Goal: Task Accomplishment & Management: Manage account settings

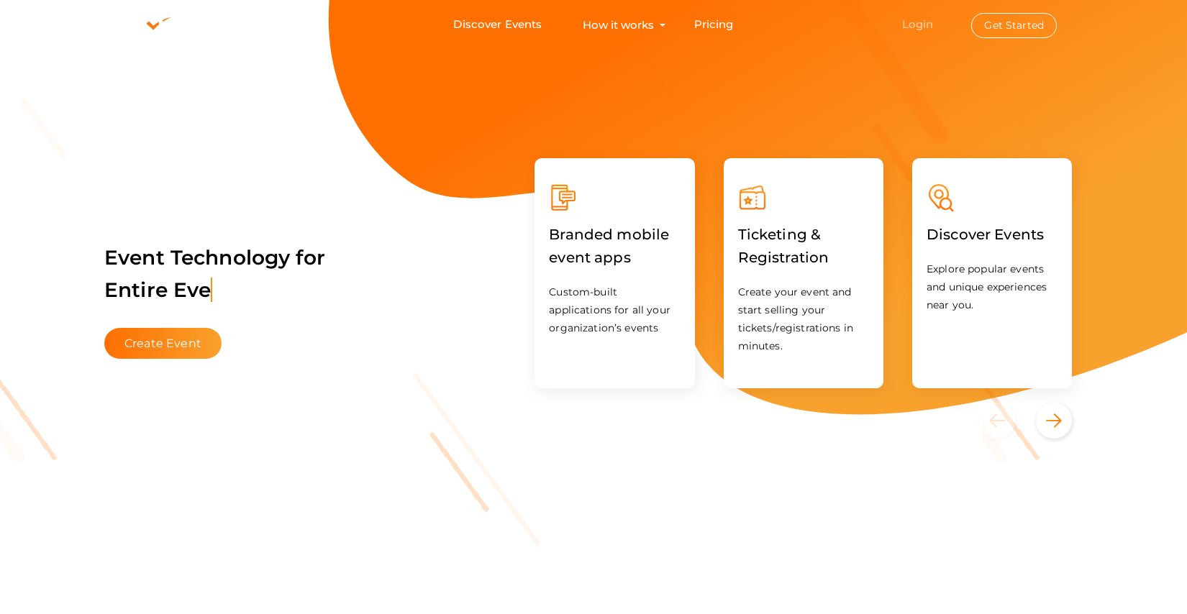
click at [927, 28] on link "Login" at bounding box center [918, 24] width 32 height 14
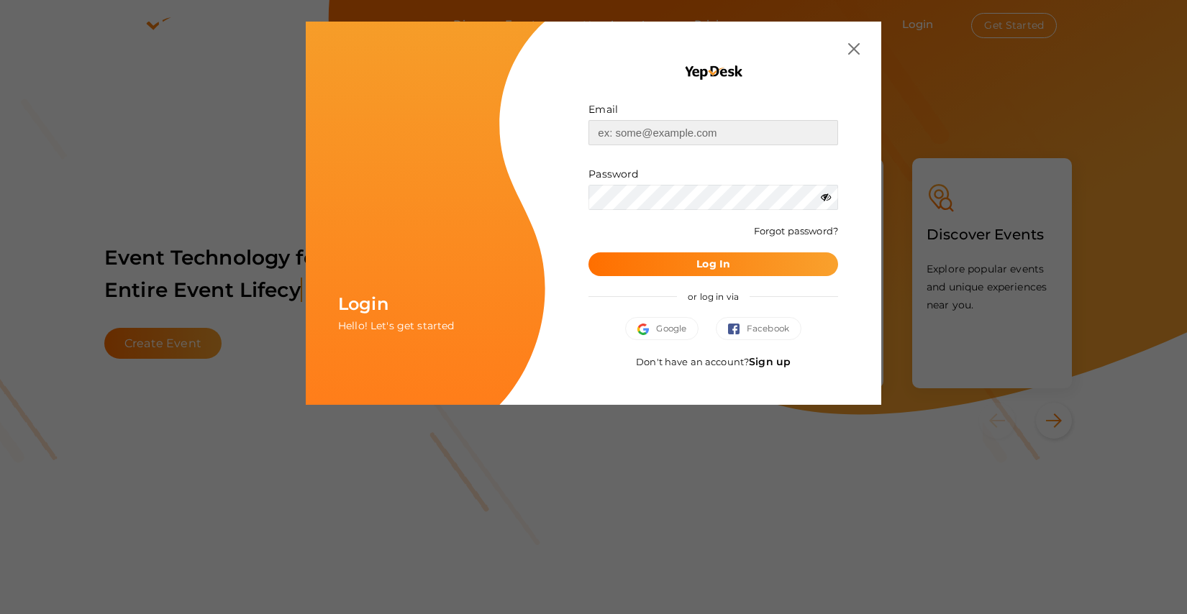
click at [681, 133] on input "text" at bounding box center [713, 132] width 250 height 25
type input "[EMAIL_ADDRESS][DOMAIN_NAME]"
click at [637, 267] on button "Log In" at bounding box center [713, 264] width 250 height 24
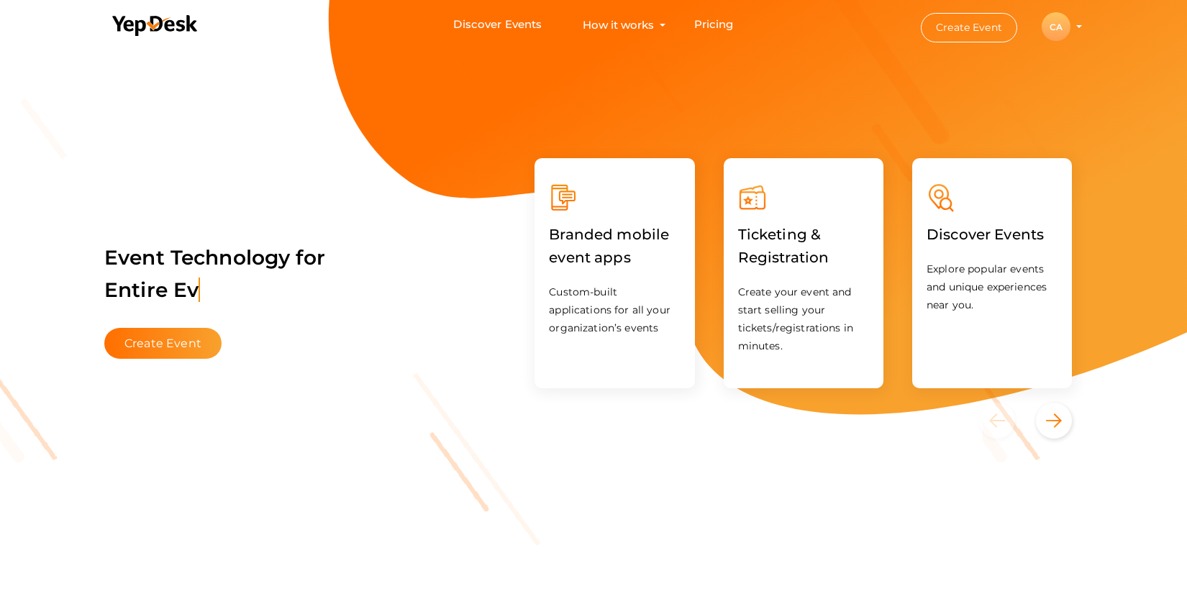
click at [1081, 32] on li "Create Event CA CA Chapter Admin chapter.admin@pmikerala.org Personal Profile M…" at bounding box center [988, 27] width 193 height 53
click at [1060, 30] on div "CA" at bounding box center [1055, 26] width 29 height 29
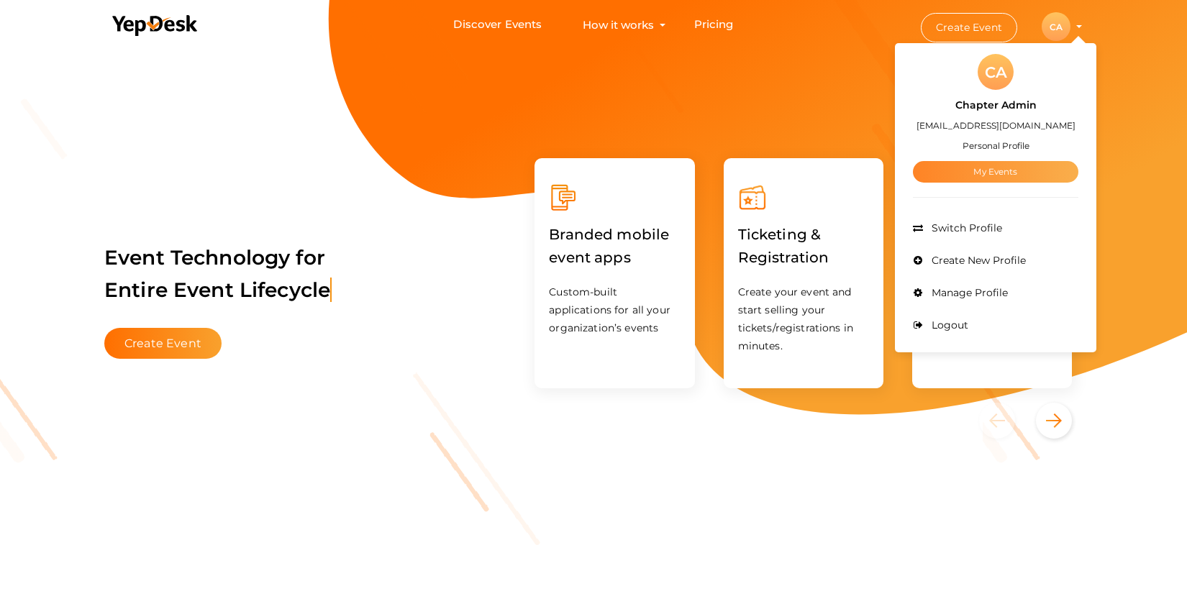
click at [993, 175] on link "My Events" at bounding box center [995, 172] width 165 height 22
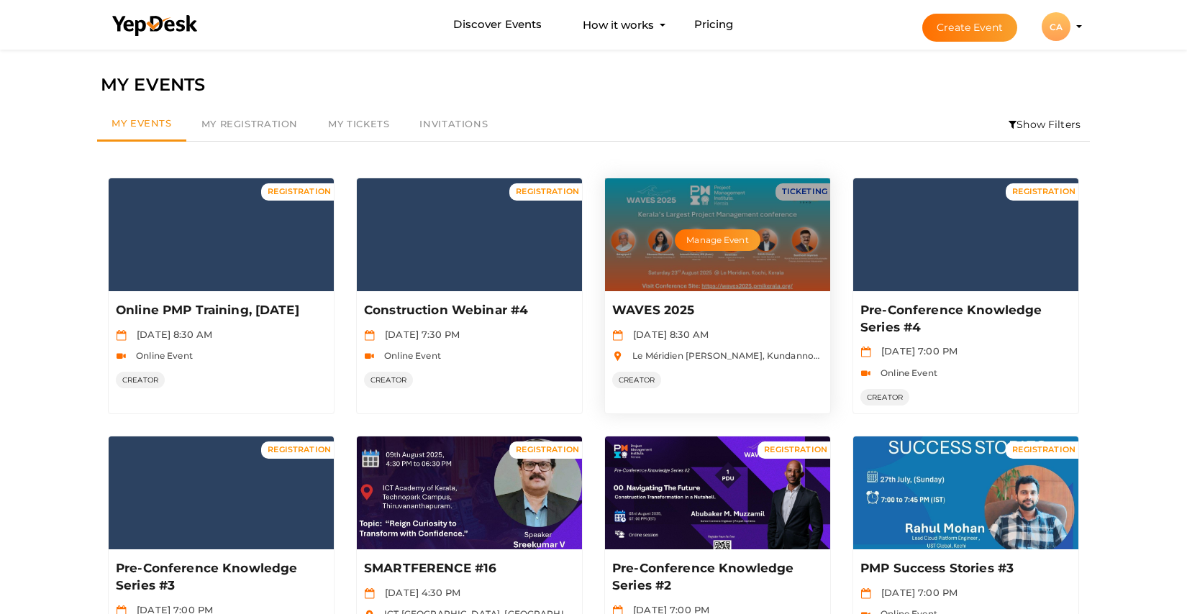
click at [733, 251] on div "Manage Event" at bounding box center [717, 234] width 225 height 113
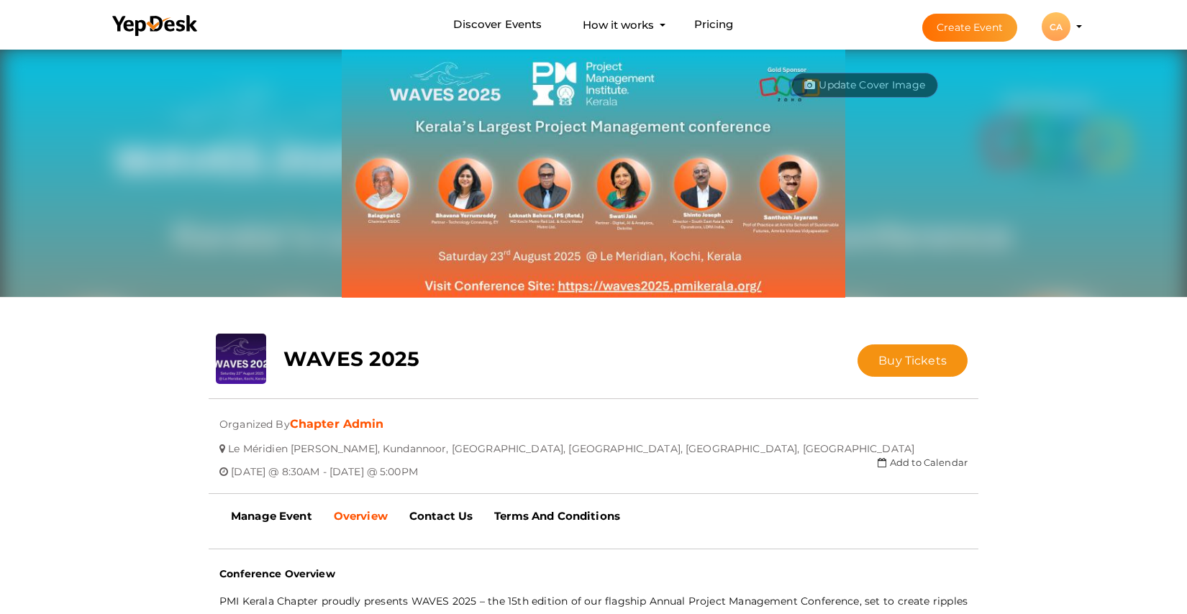
click at [1060, 25] on div "CA" at bounding box center [1055, 26] width 29 height 29
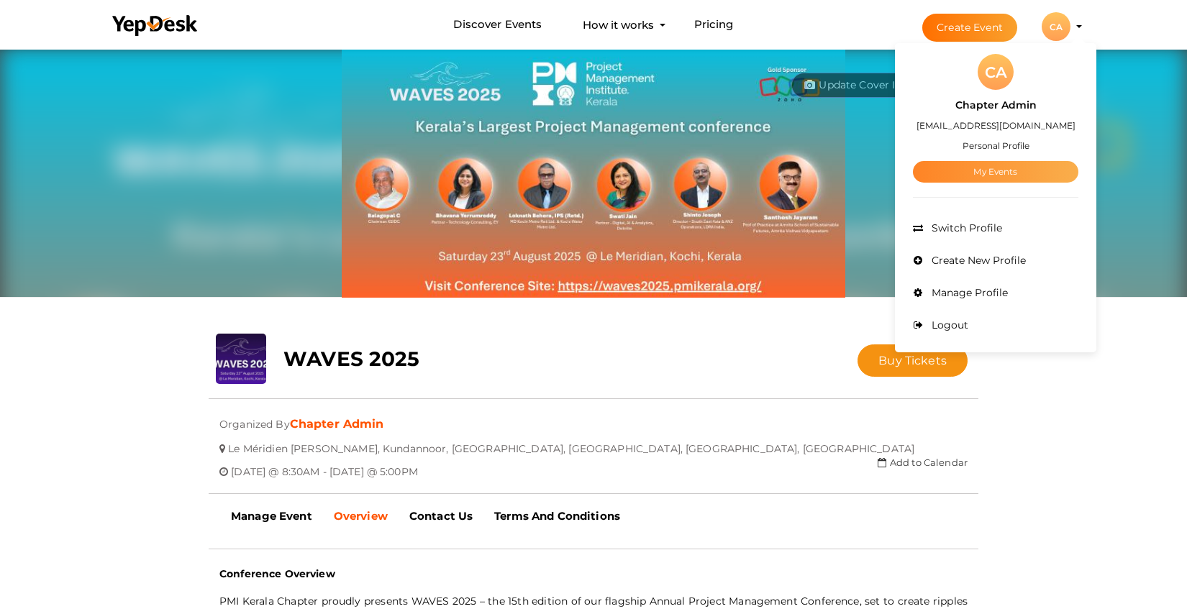
click at [1009, 170] on link "My Events" at bounding box center [995, 172] width 165 height 22
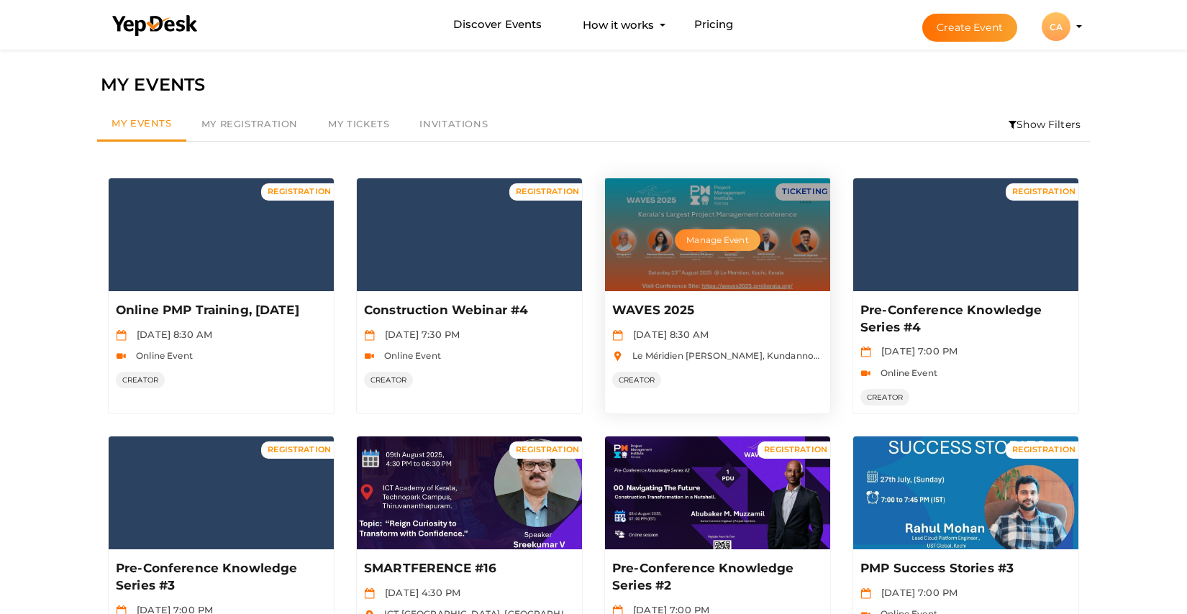
click at [701, 239] on button "Manage Event" at bounding box center [717, 240] width 85 height 22
click at [665, 270] on div "Manage Event" at bounding box center [717, 234] width 225 height 113
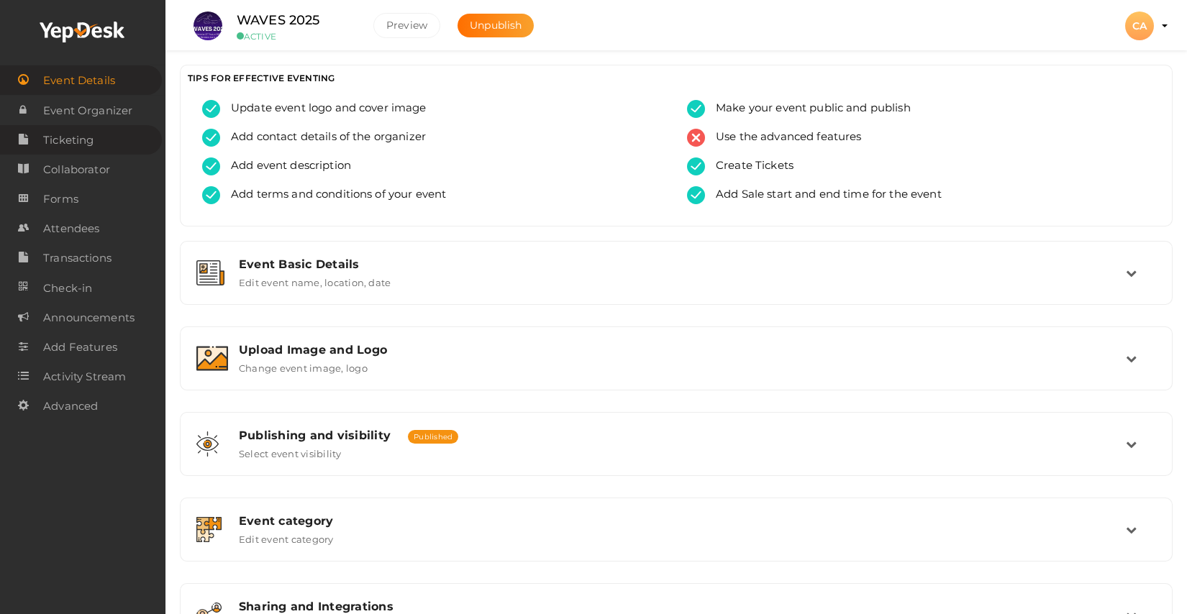
click at [81, 140] on span "Ticketing" at bounding box center [68, 140] width 50 height 29
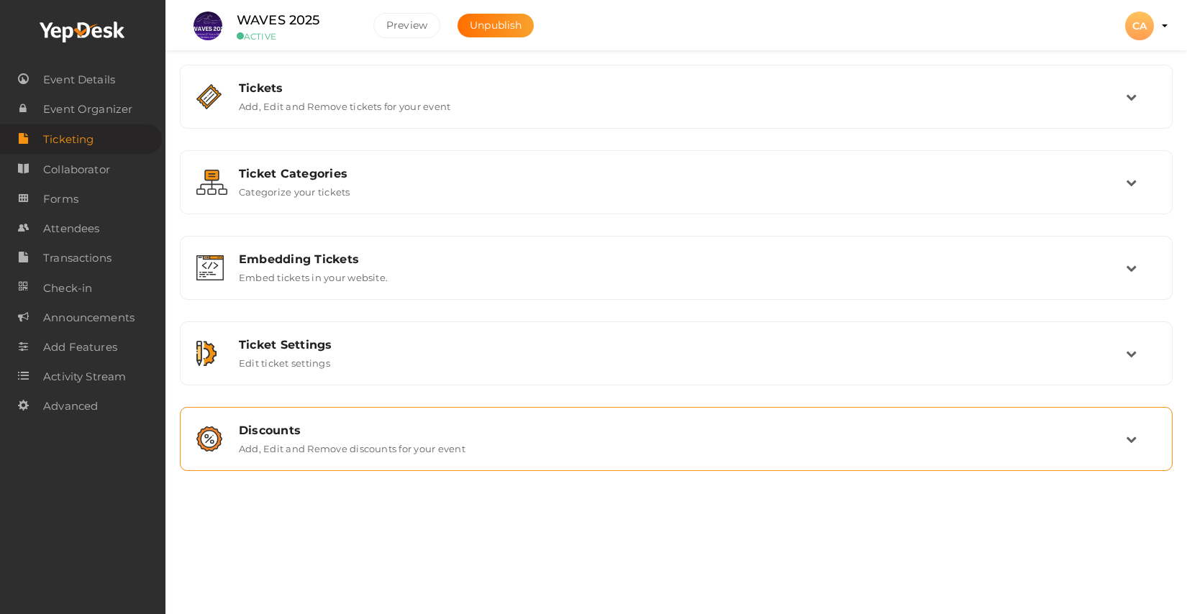
click at [1136, 448] on td at bounding box center [1141, 439] width 30 height 31
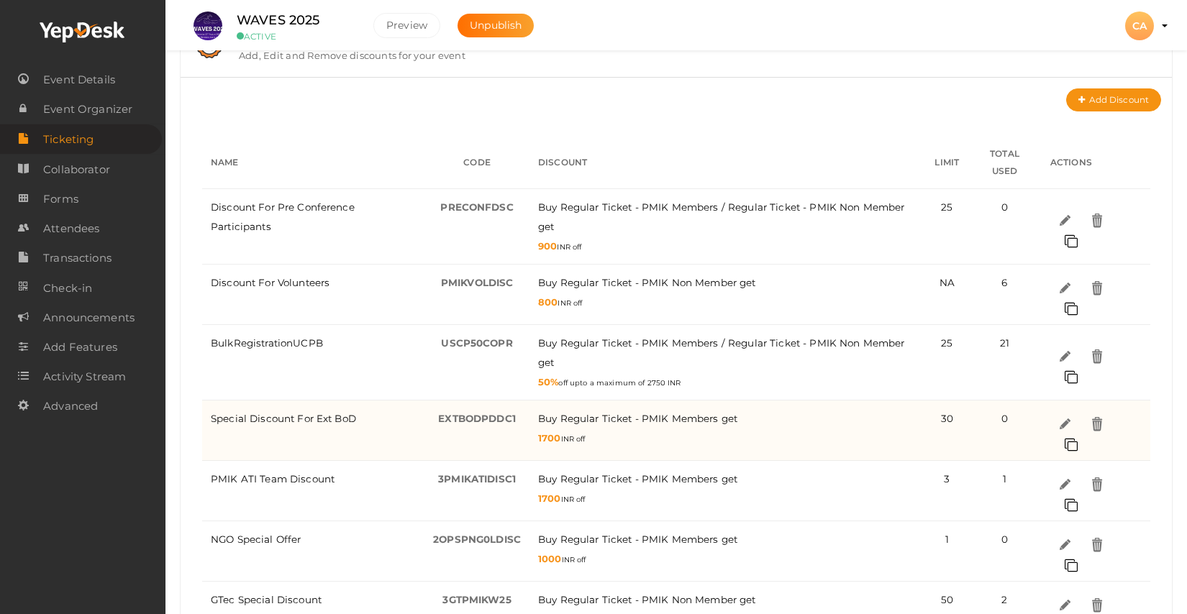
scroll to position [394, 0]
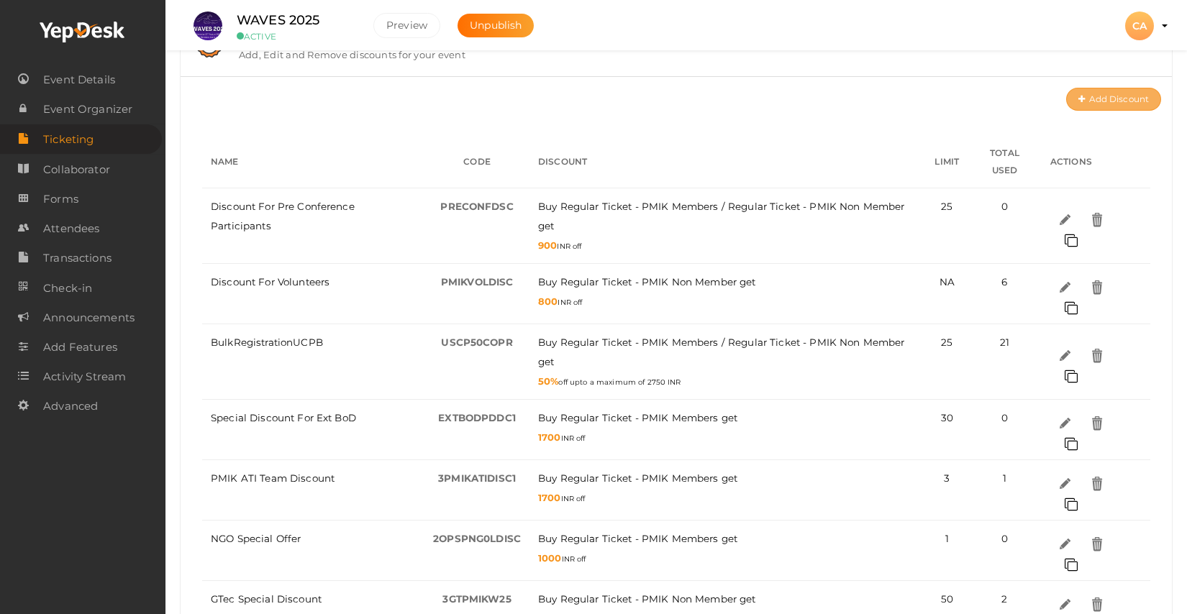
click at [1126, 101] on button "Add Discount" at bounding box center [1113, 99] width 95 height 23
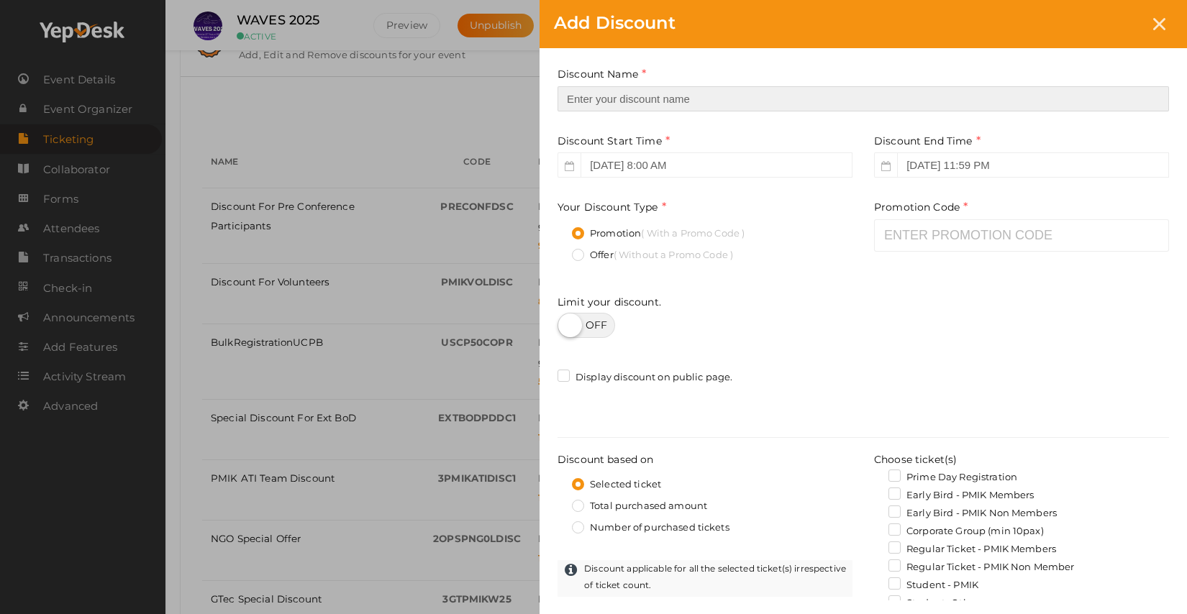
click at [717, 100] on input "text" at bounding box center [862, 98] width 611 height 25
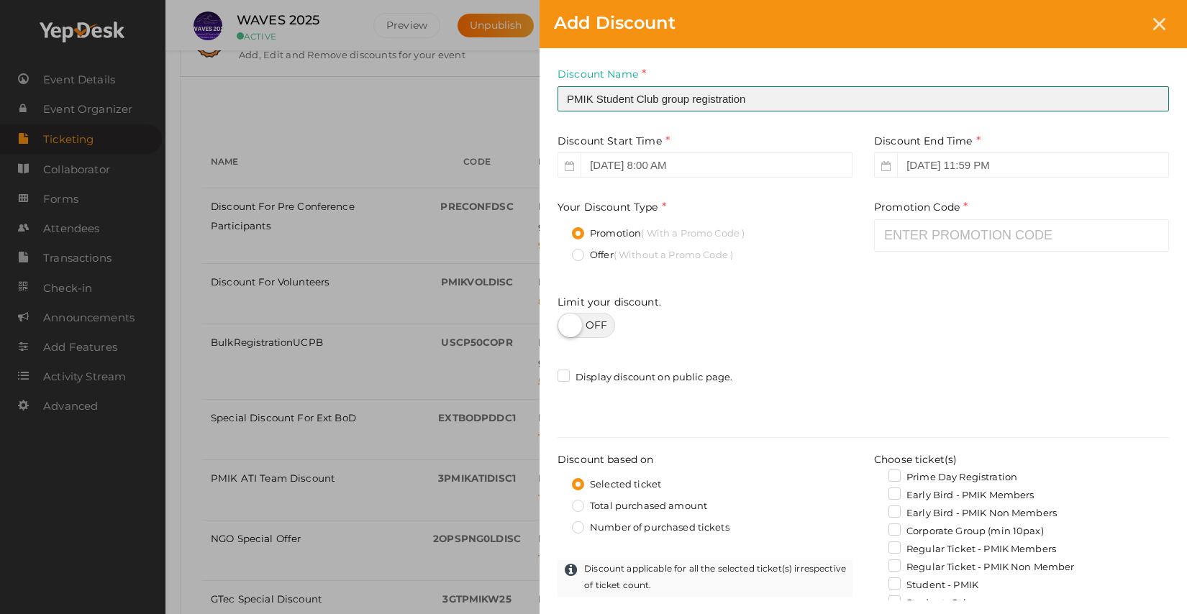
type input "PMIK Student Club group registration"
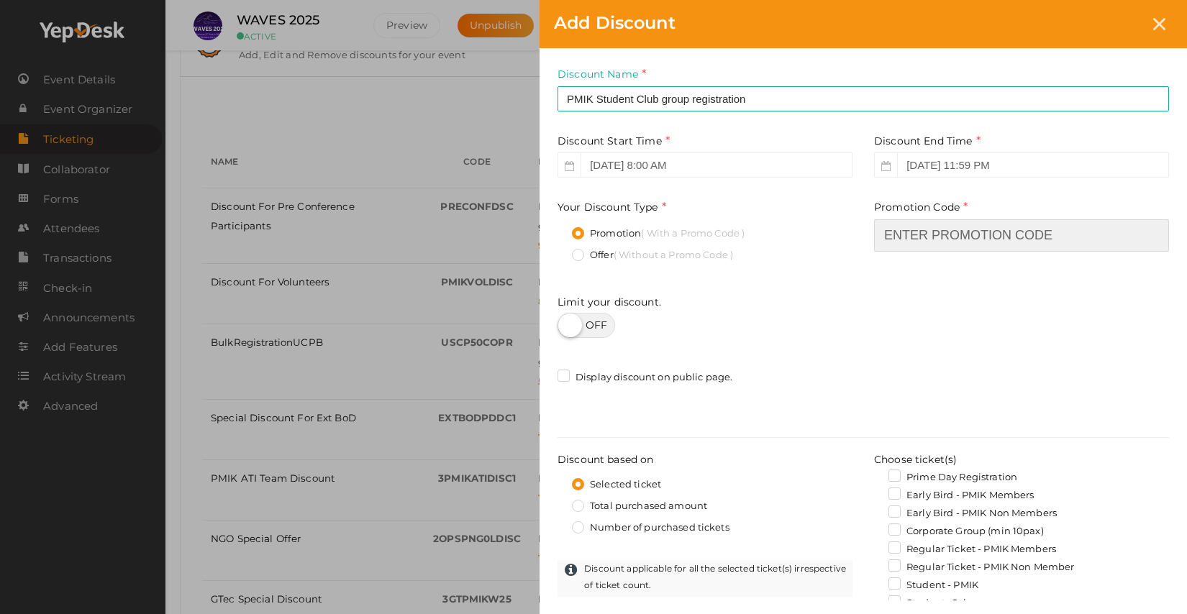
click at [927, 240] on input "text" at bounding box center [1021, 235] width 295 height 32
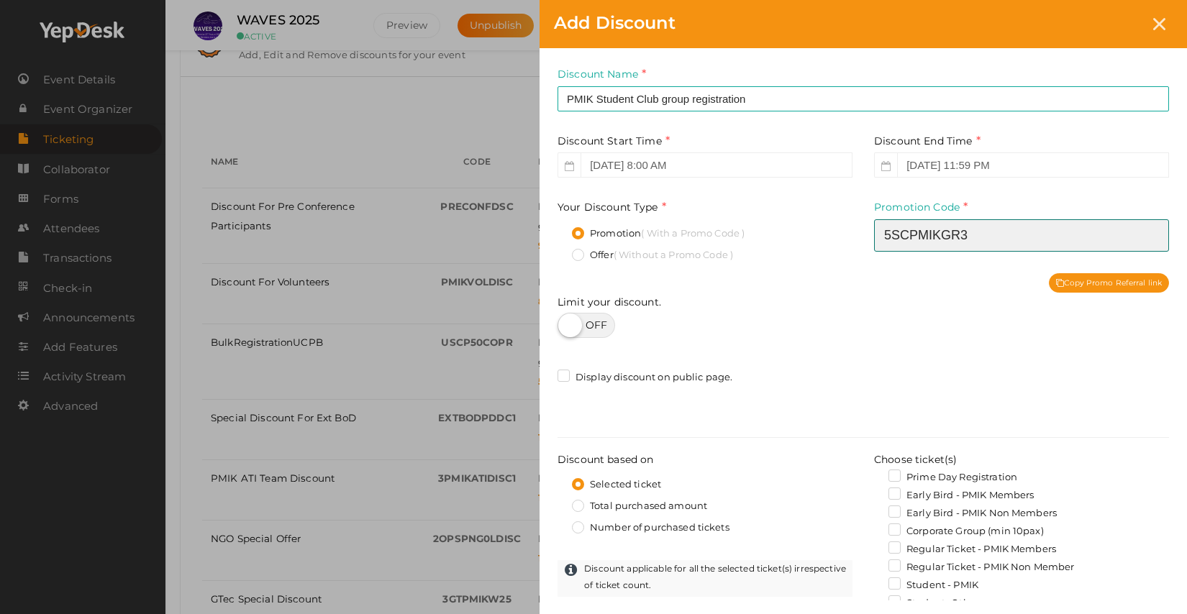
type input "5SCPMIKGR3"
click at [603, 326] on label at bounding box center [586, 325] width 58 height 25
click at [567, 325] on input "checkbox" at bounding box center [561, 320] width 9 height 9
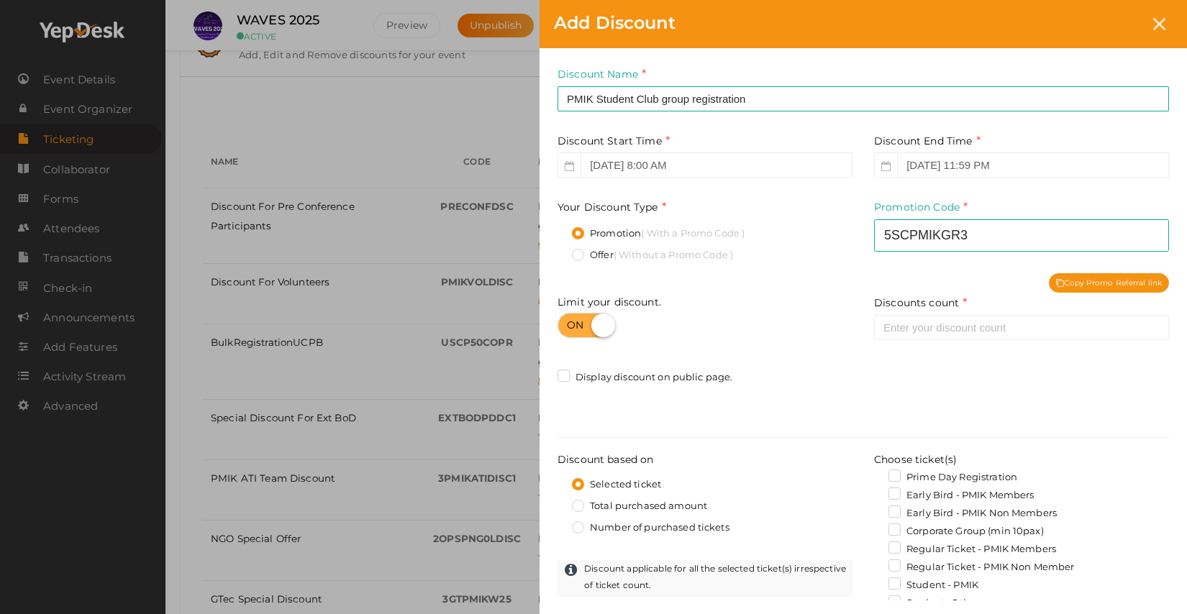
click at [570, 323] on label at bounding box center [586, 325] width 58 height 25
click at [567, 323] on input "checkbox" at bounding box center [561, 320] width 9 height 9
checkbox input "false"
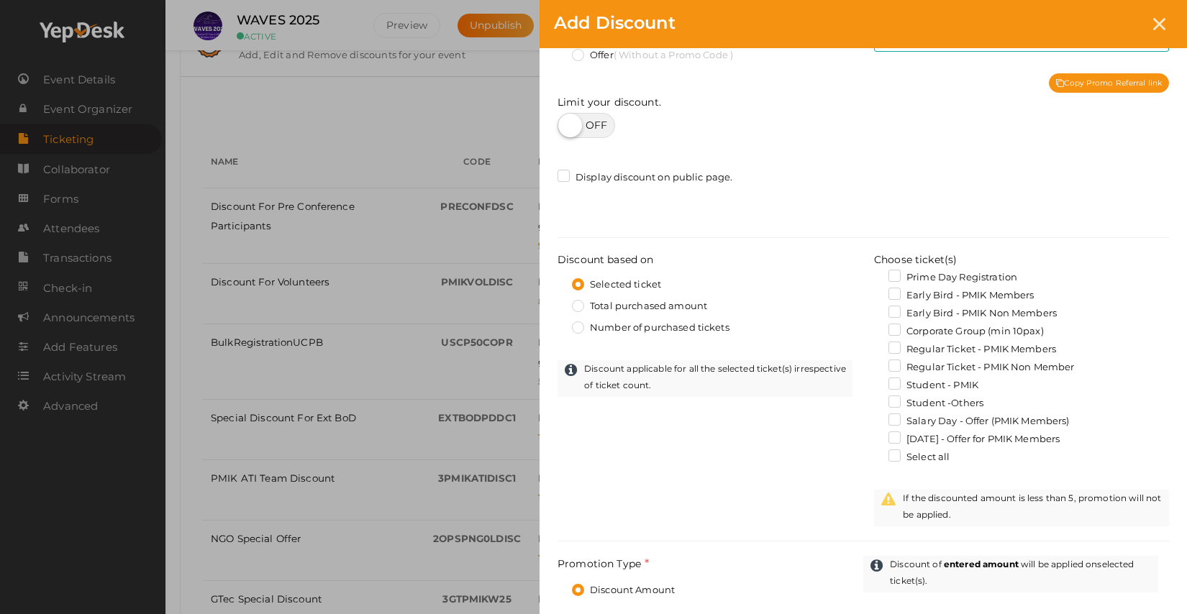
scroll to position [206, 0]
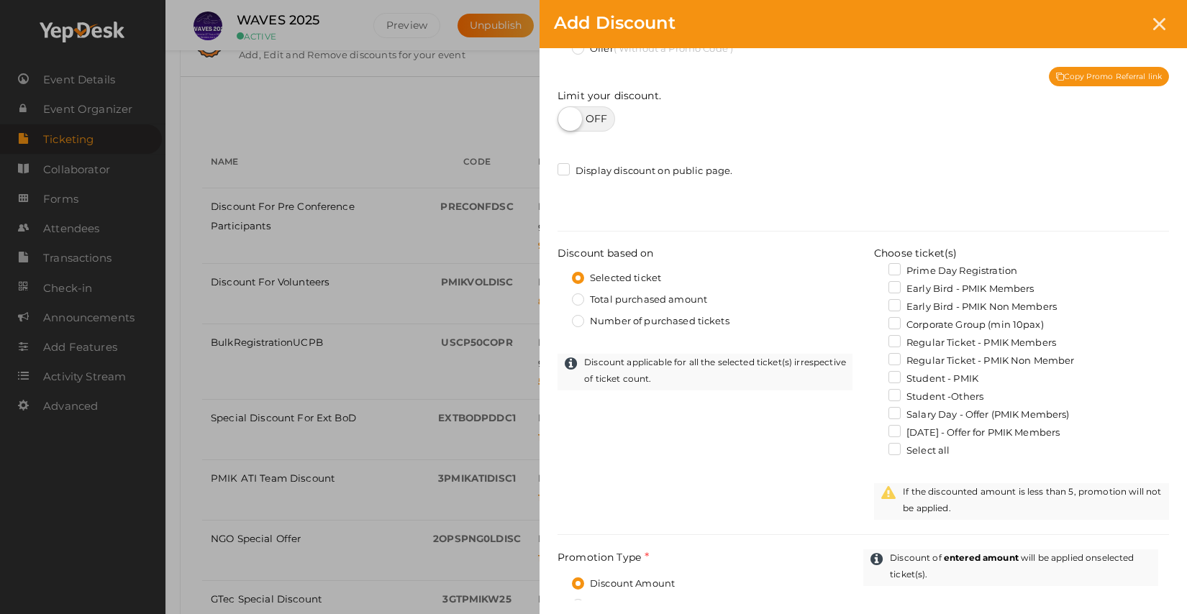
click at [639, 321] on label "Number of purchased tickets" at bounding box center [651, 321] width 158 height 14
click at [557, 317] on input "Number of purchased tickets" at bounding box center [557, 317] width 0 height 0
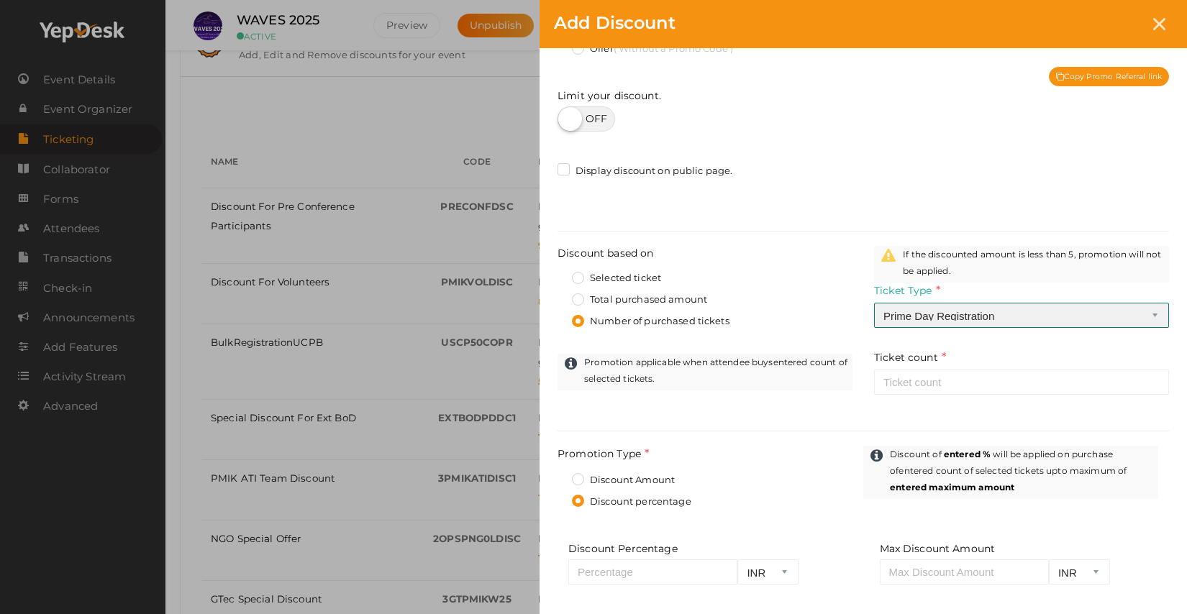
click at [961, 315] on select "Prime Day Registration Early Bird - PMIK Members Early Bird - PMIK Non Members …" at bounding box center [1021, 315] width 295 height 25
select select "6"
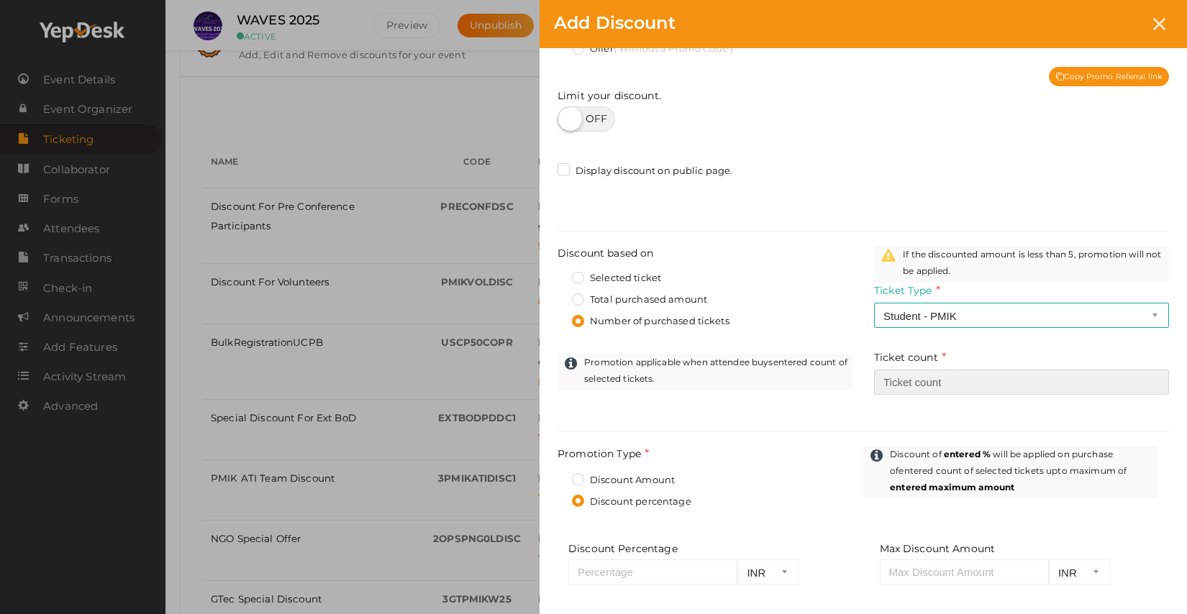
click at [905, 388] on input "number" at bounding box center [1021, 382] width 295 height 25
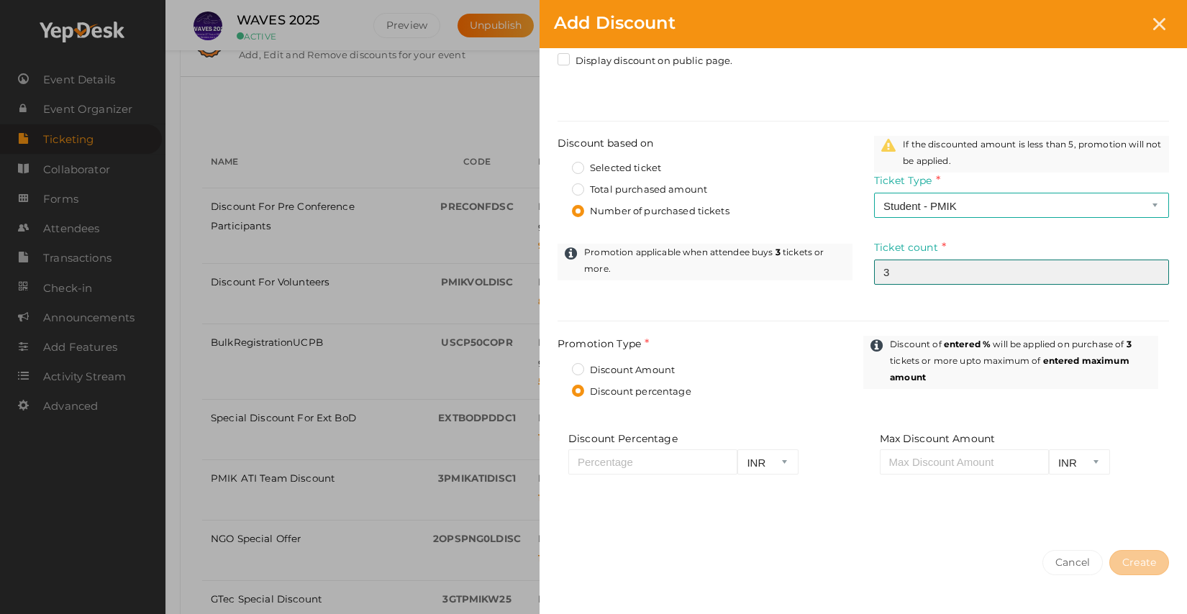
scroll to position [339, 0]
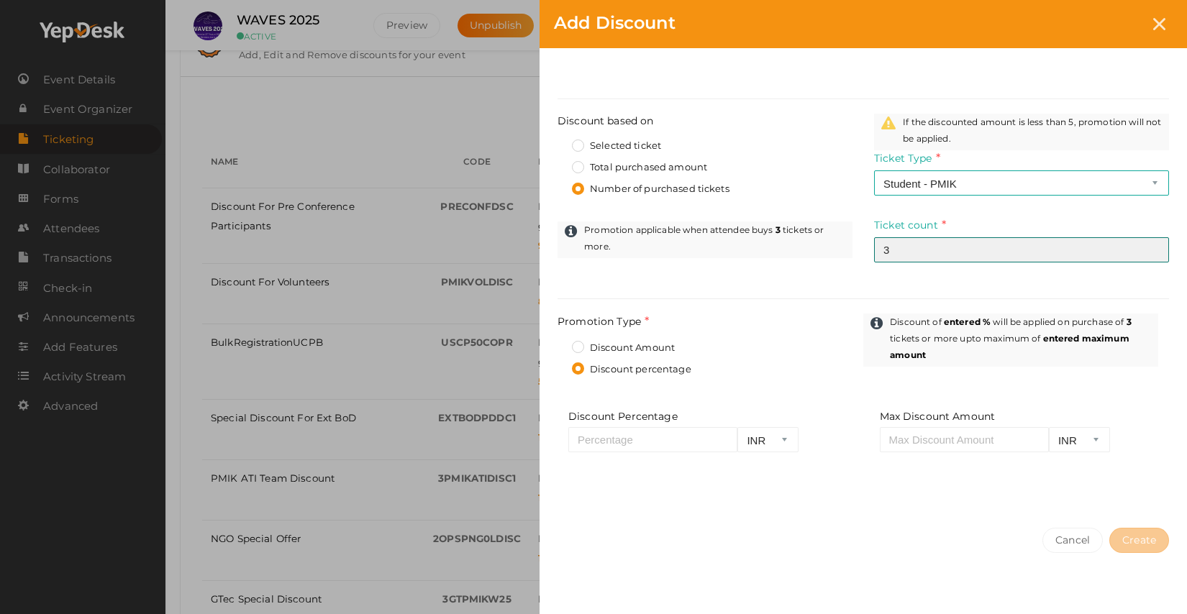
type input "3"
click at [580, 348] on label "Discount Amount" at bounding box center [623, 348] width 103 height 14
click at [557, 344] on input "Discount Amount" at bounding box center [557, 344] width 0 height 0
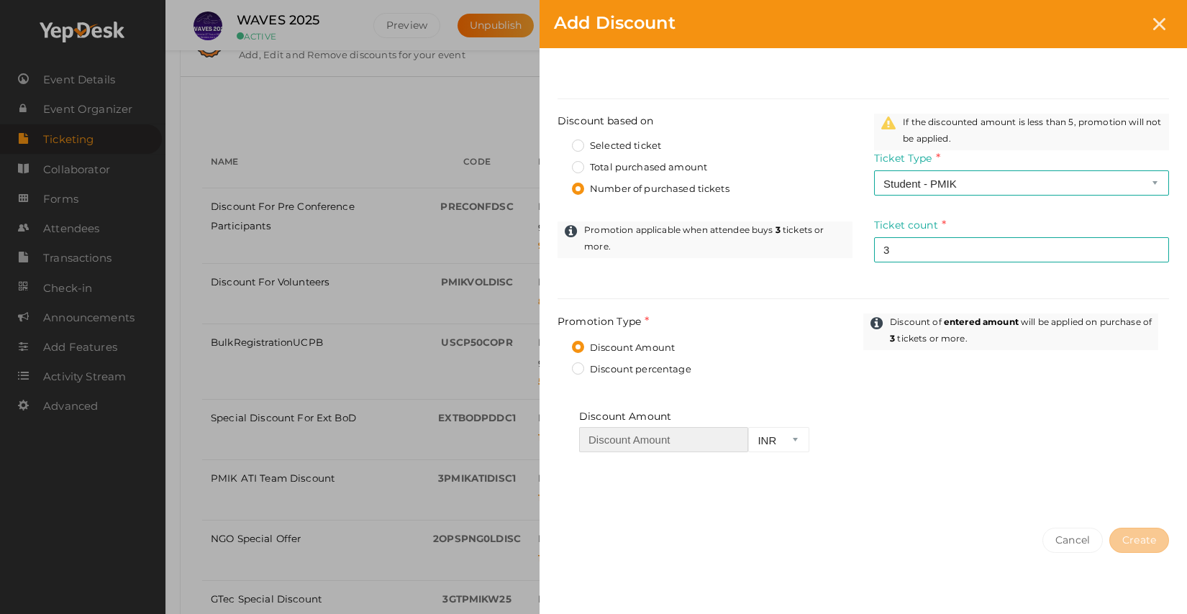
click at [636, 447] on input "number" at bounding box center [663, 439] width 169 height 25
type input "5"
type input "1500"
click at [962, 511] on div "Discount Name PMIK Student Club group registration This field is Required. Prom…" at bounding box center [862, 111] width 647 height 804
click at [1153, 537] on span "Create" at bounding box center [1139, 540] width 34 height 13
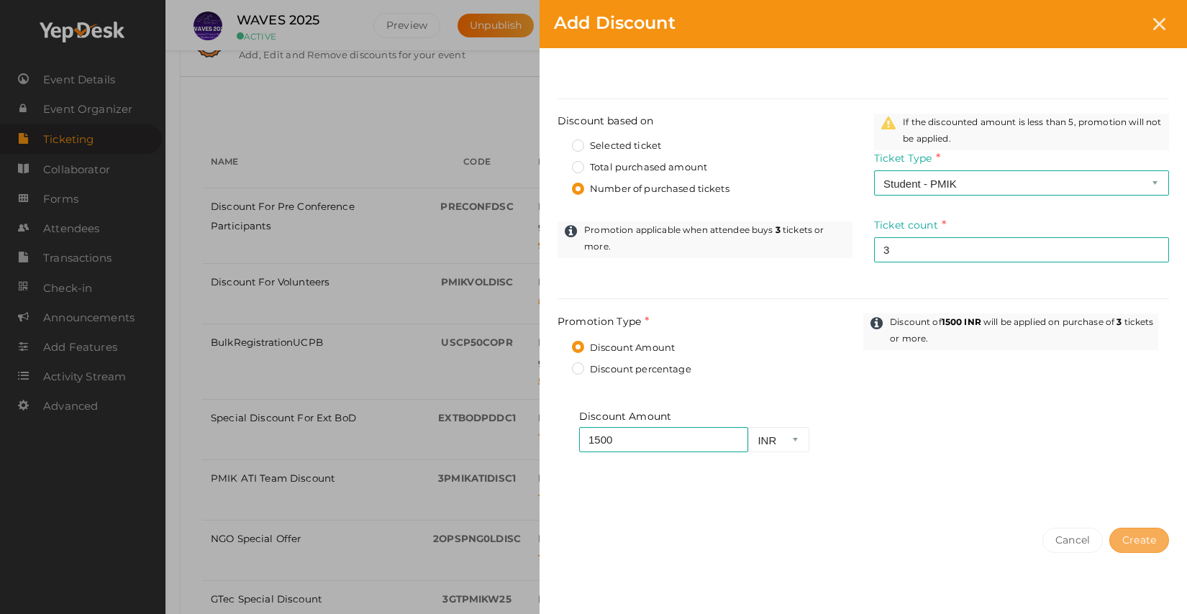
select select "?"
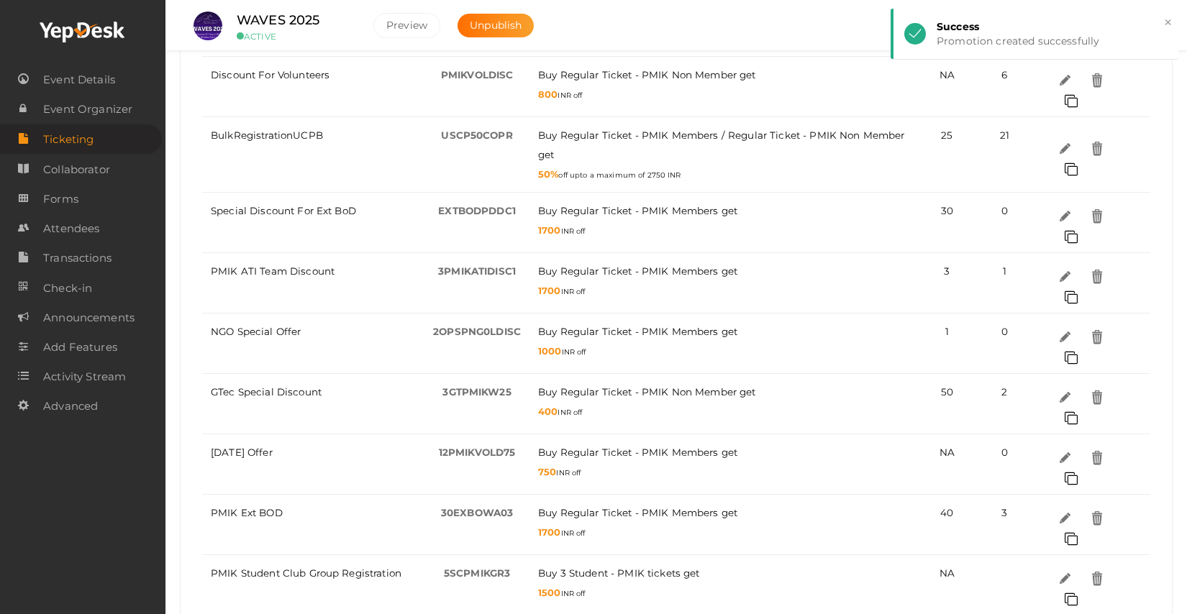
scroll to position [650, 0]
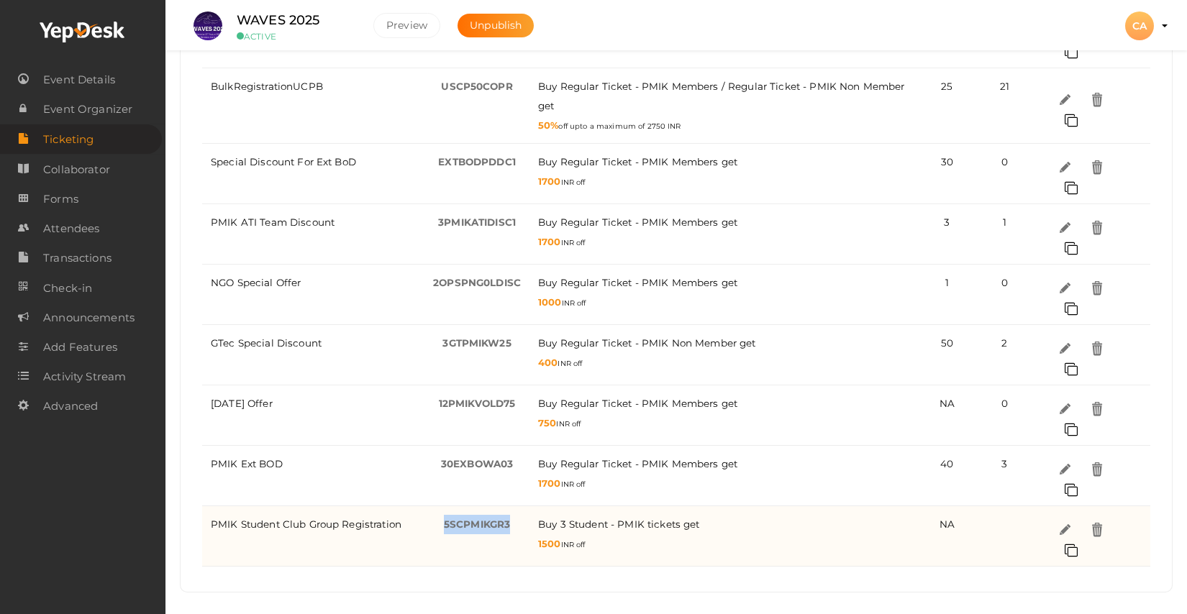
drag, startPoint x: 444, startPoint y: 523, endPoint x: 515, endPoint y: 519, distance: 70.6
click at [515, 519] on div "5SCPMIKGR3 -" at bounding box center [477, 524] width 88 height 19
copy span "5SCPMIKGR3"
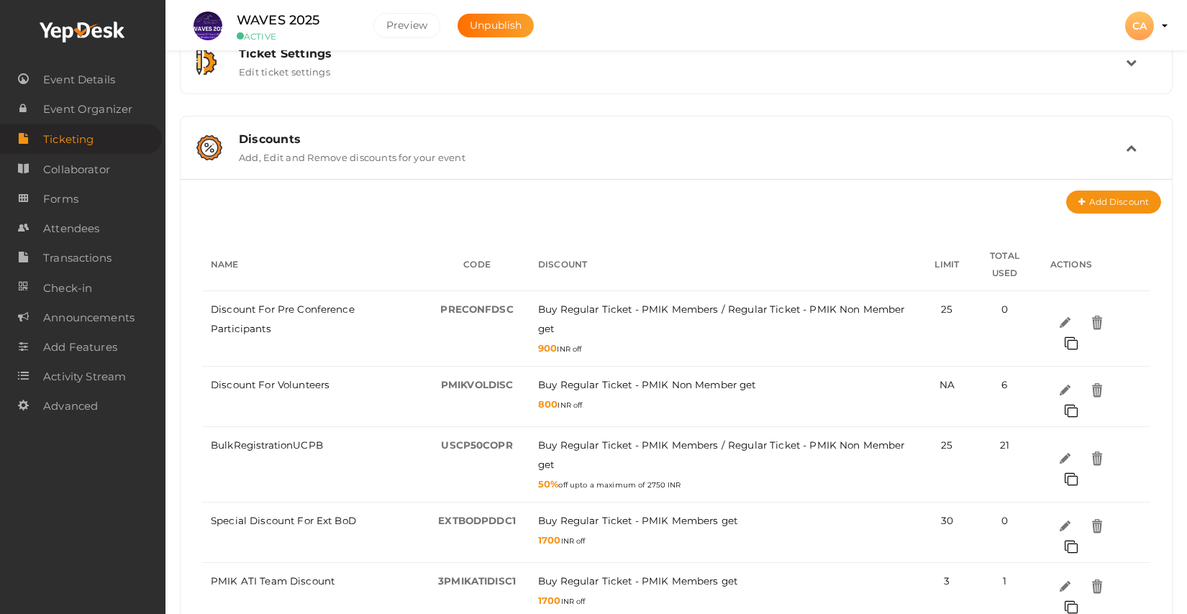
scroll to position [288, 0]
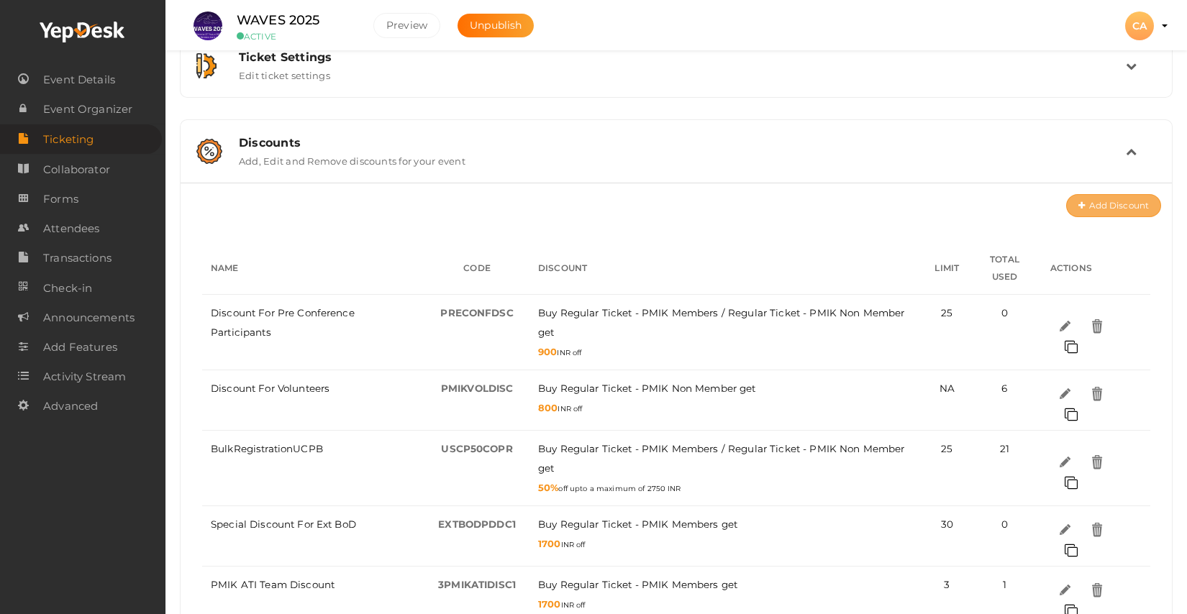
click at [1128, 214] on button "Add Discount" at bounding box center [1113, 205] width 95 height 23
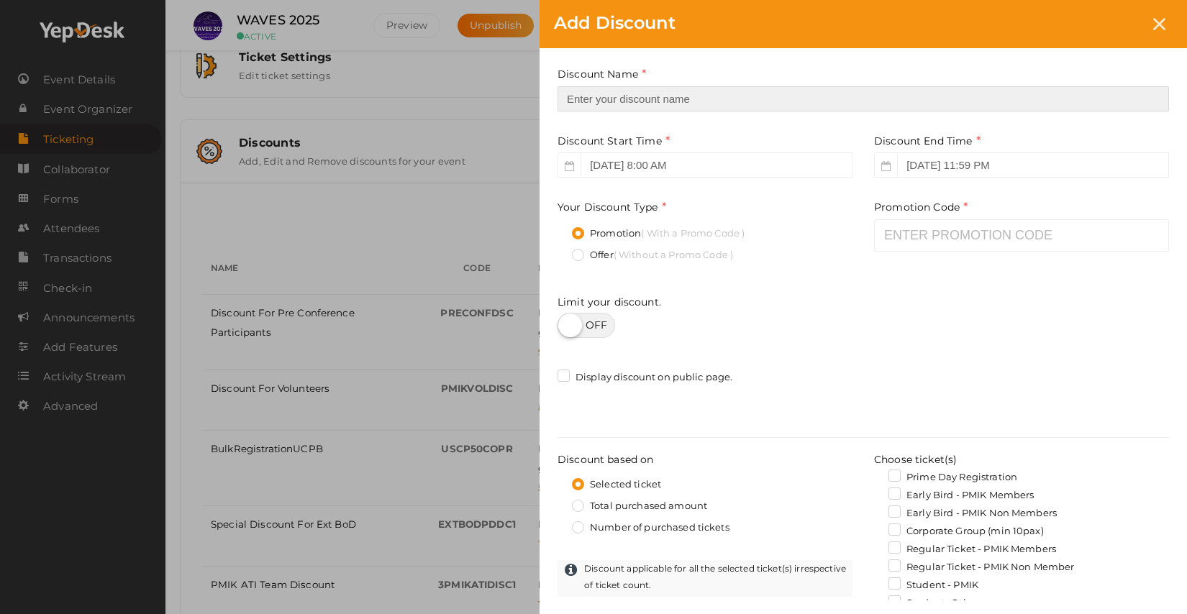
click at [802, 102] on input "text" at bounding box center [862, 98] width 611 height 25
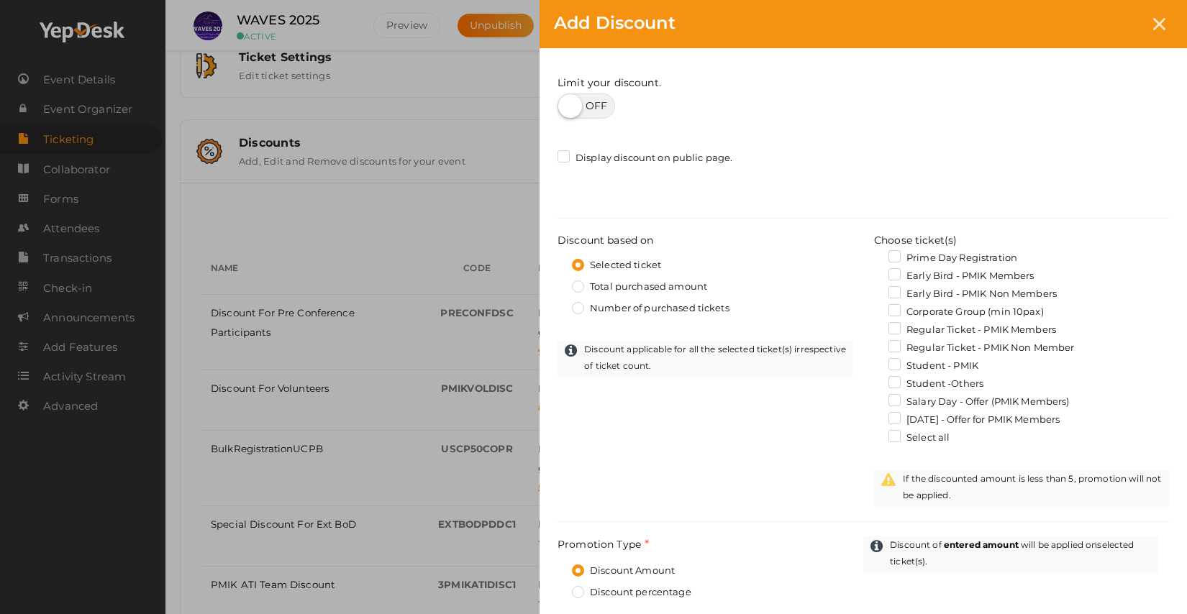
scroll to position [219, 0]
type input "BoD Offer Non-PMIK Member"
click at [923, 298] on label "Early Bird - PMIK Non Members" at bounding box center [972, 295] width 168 height 14
click at [874, 291] on input "Early Bird - PMIK Non Members" at bounding box center [874, 291] width 0 height 0
click at [923, 298] on label "Early Bird - PMIK Non Members" at bounding box center [972, 295] width 168 height 14
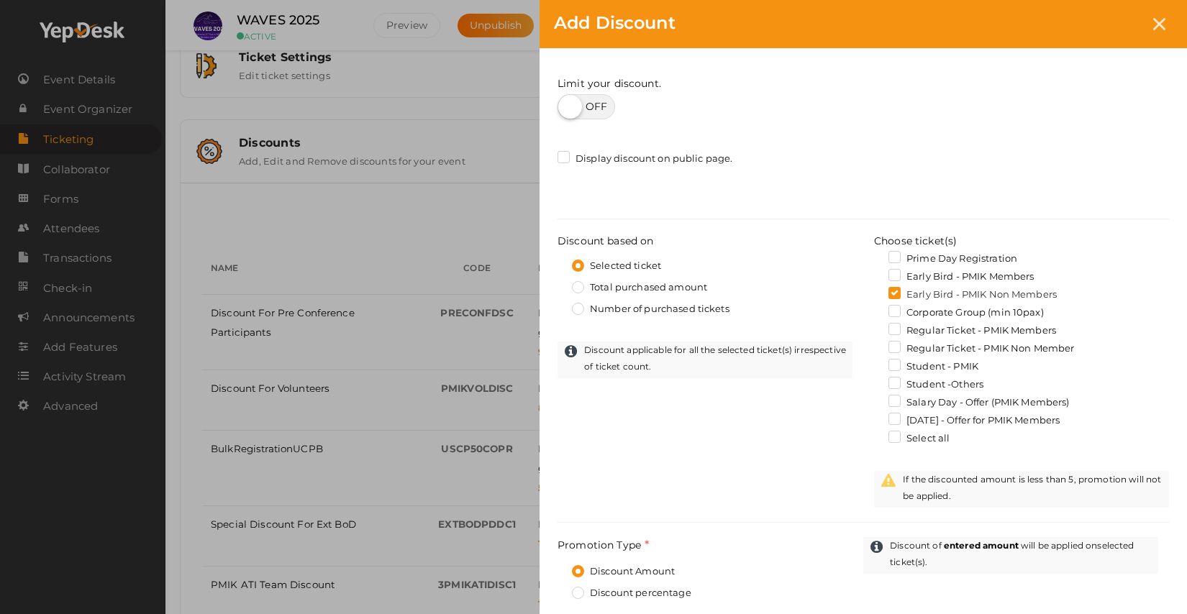
click at [874, 291] on input "Early Bird - PMIK Non Members" at bounding box center [874, 291] width 0 height 0
click at [966, 352] on label "Regular Ticket - PMIK Non Member" at bounding box center [981, 349] width 186 height 14
click at [874, 345] on input "Regular Ticket - PMIK Non Member" at bounding box center [874, 345] width 0 height 0
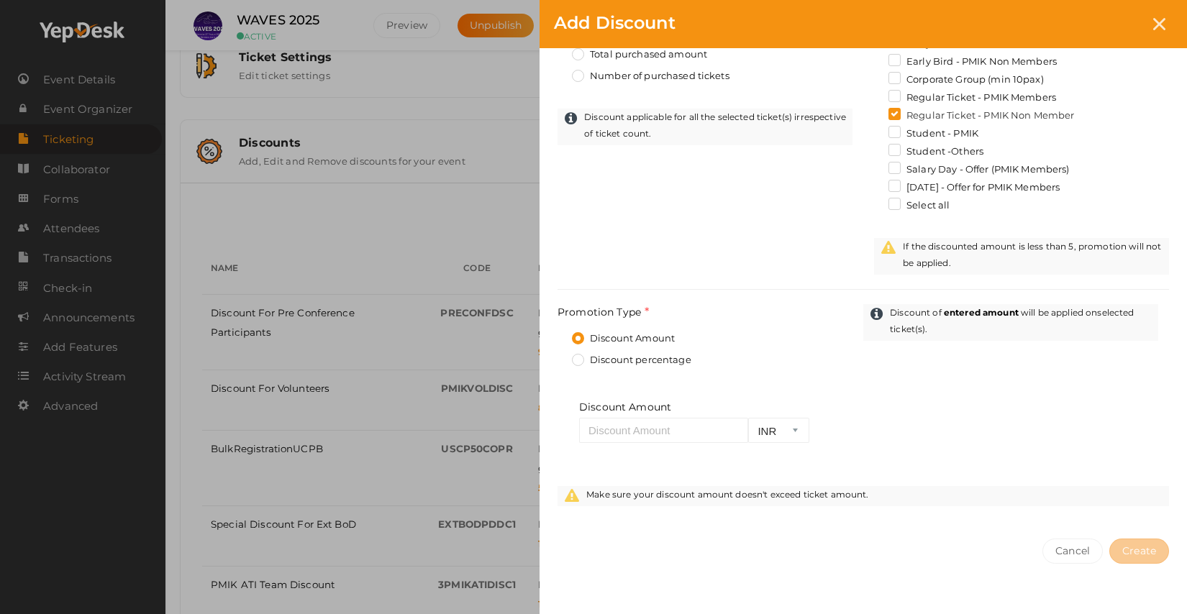
scroll to position [454, 0]
click at [616, 429] on input "number" at bounding box center [663, 428] width 169 height 25
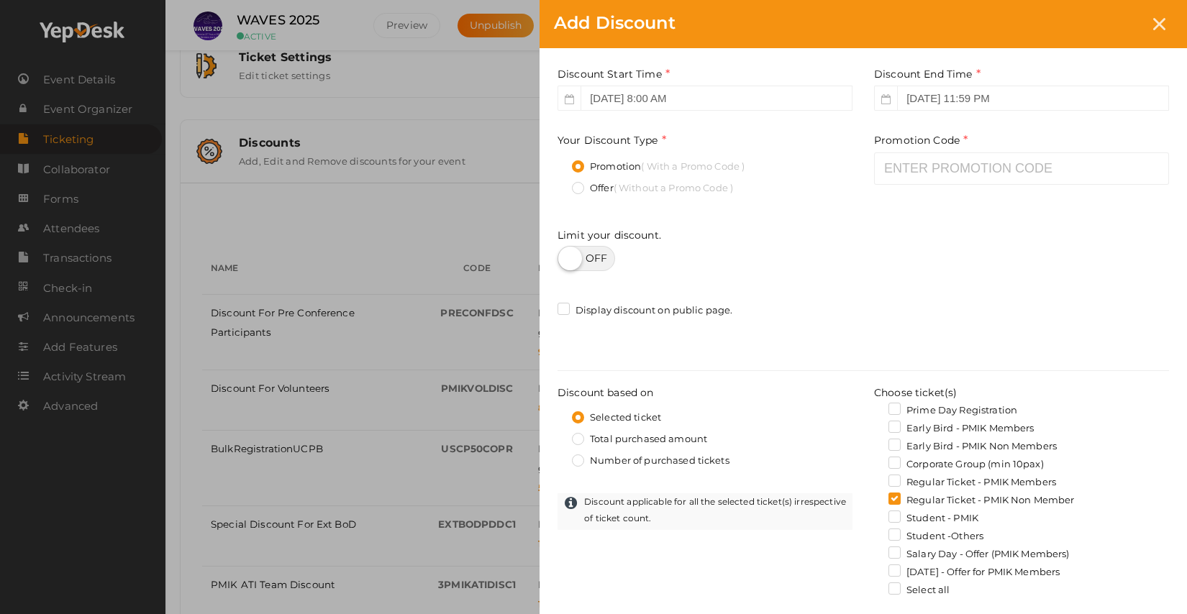
scroll to position [65, 0]
type input "2500"
click at [904, 163] on input "text" at bounding box center [1021, 170] width 295 height 32
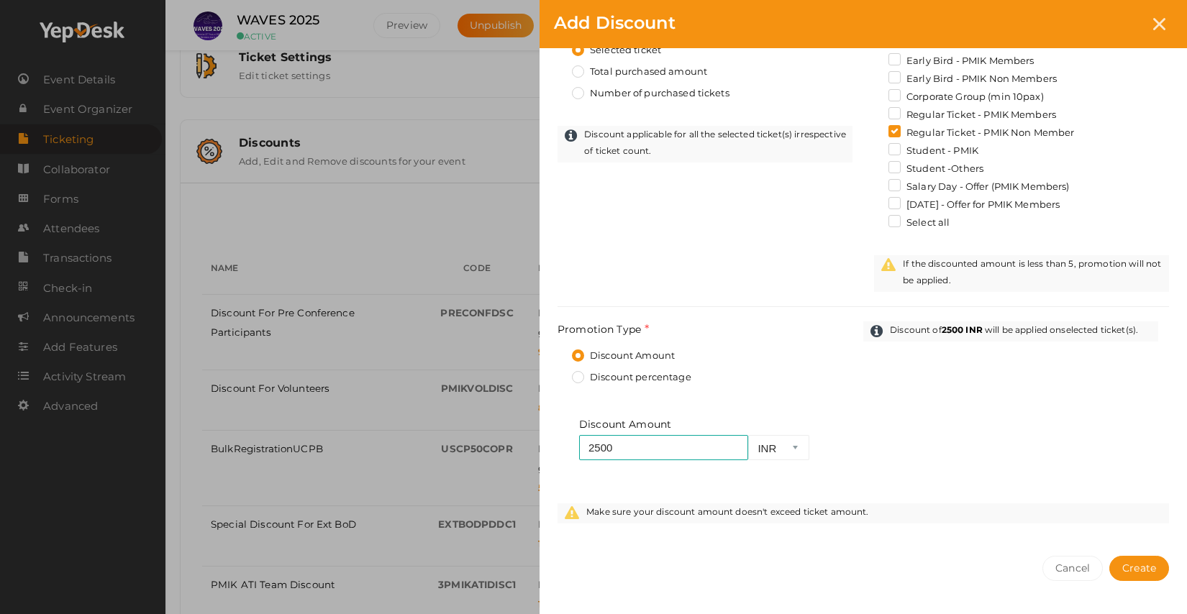
scroll to position [486, 0]
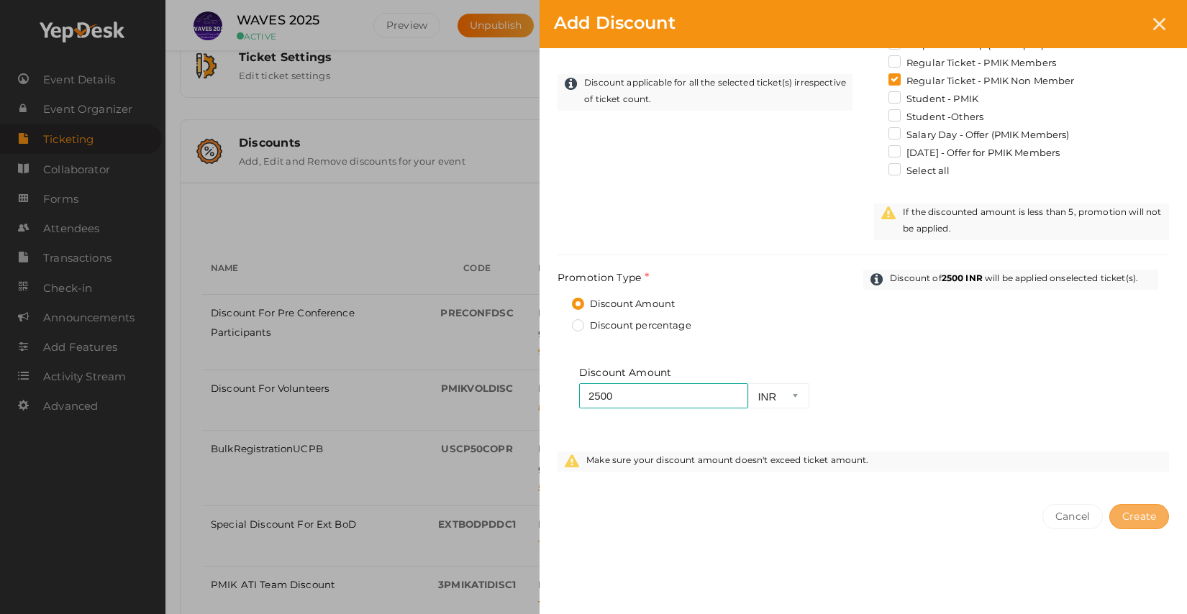
type input "3BoDNPMKC3"
click at [1137, 516] on span "Create" at bounding box center [1139, 516] width 34 height 13
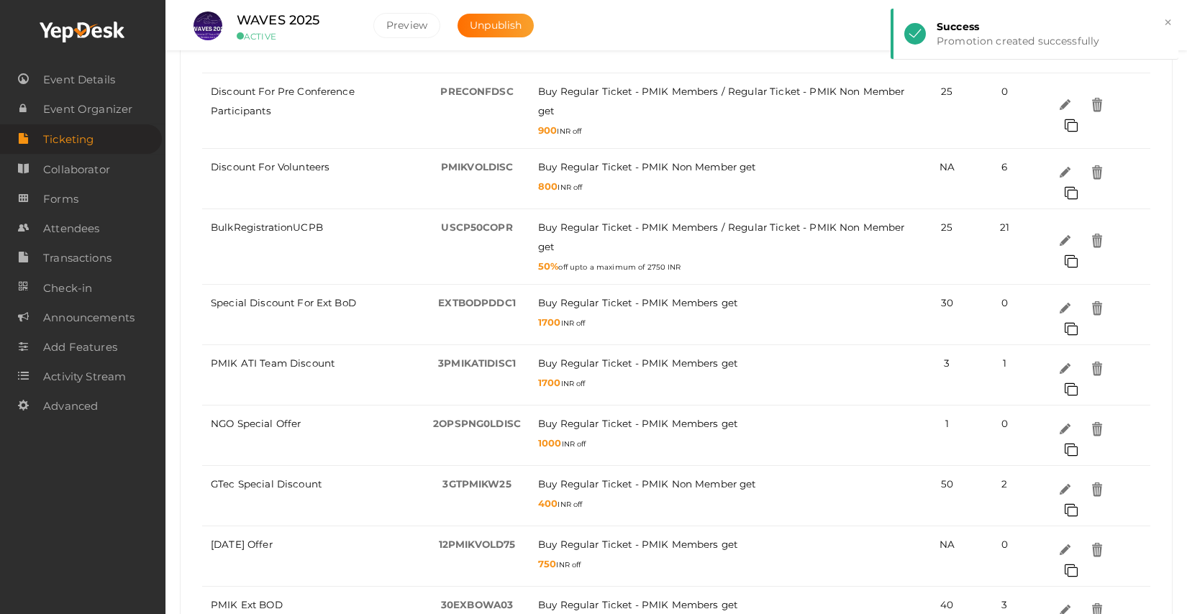
scroll to position [711, 0]
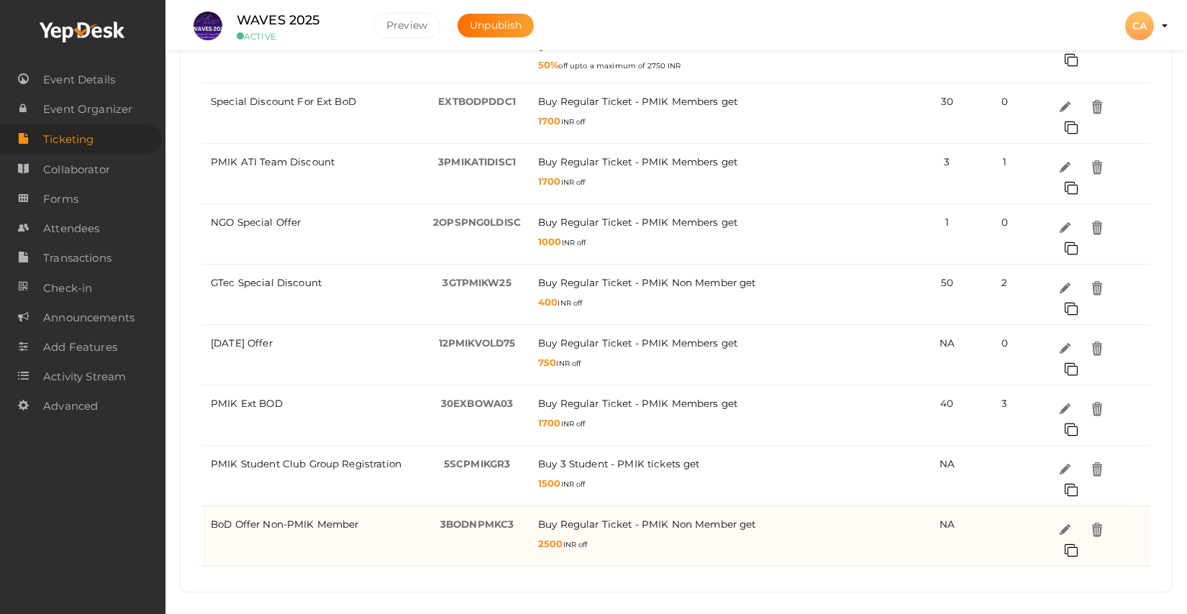
click at [475, 524] on span "3BoDNPMKC3" at bounding box center [476, 525] width 73 height 12
copy tr "3BoDNPMKC3 -"
click at [274, 516] on div "BoD Offer Non-PMIK Member" at bounding box center [313, 524] width 205 height 19
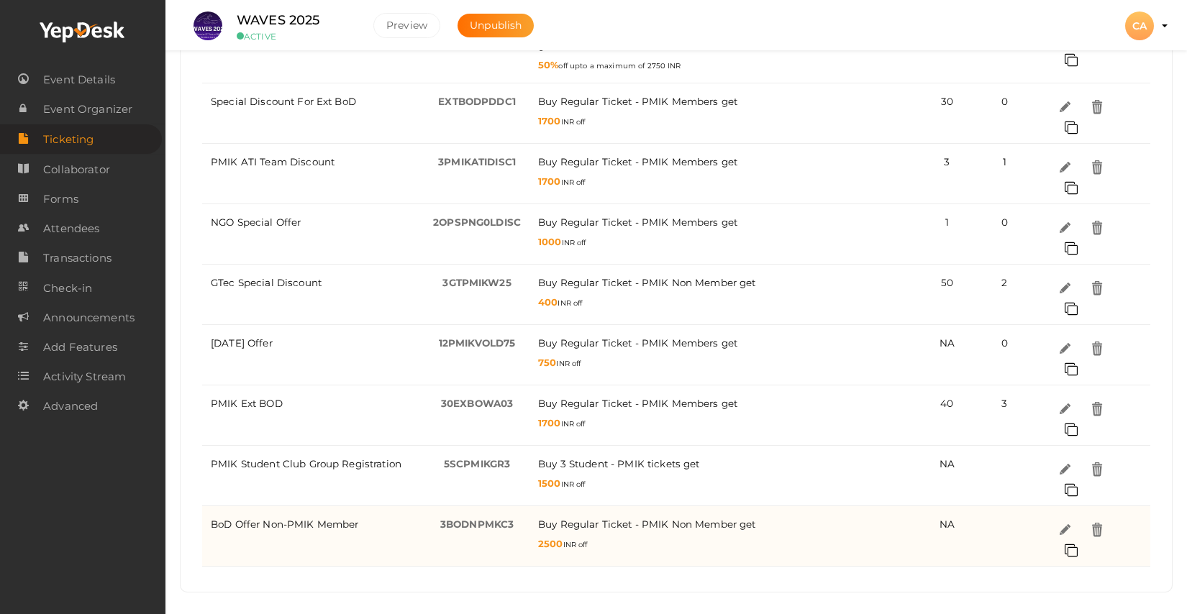
click at [274, 529] on span "BoD Offer Non-PMIK Member" at bounding box center [285, 525] width 148 height 12
copy tr "BoD Offer Non-PMIK Member"
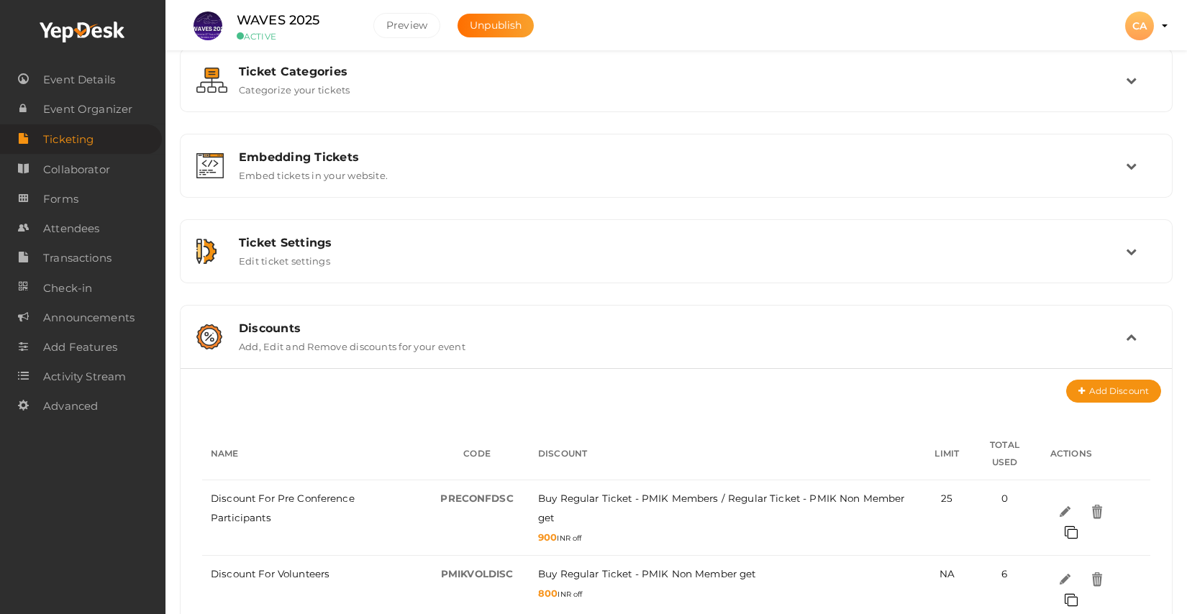
scroll to position [0, 0]
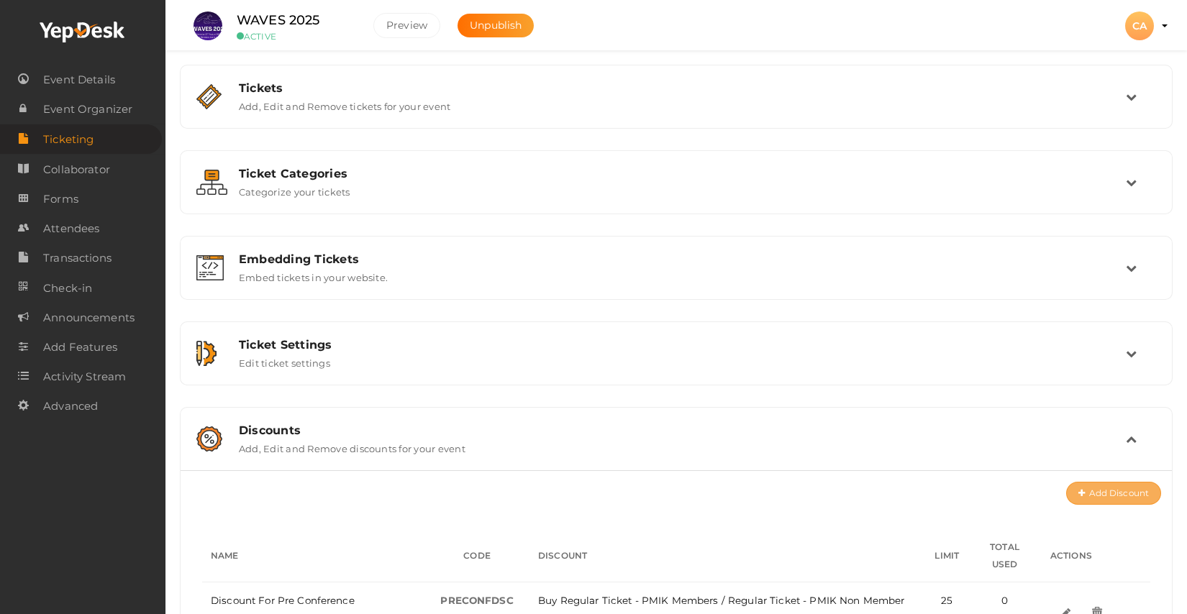
click at [1097, 491] on button "Add Discount" at bounding box center [1113, 493] width 95 height 23
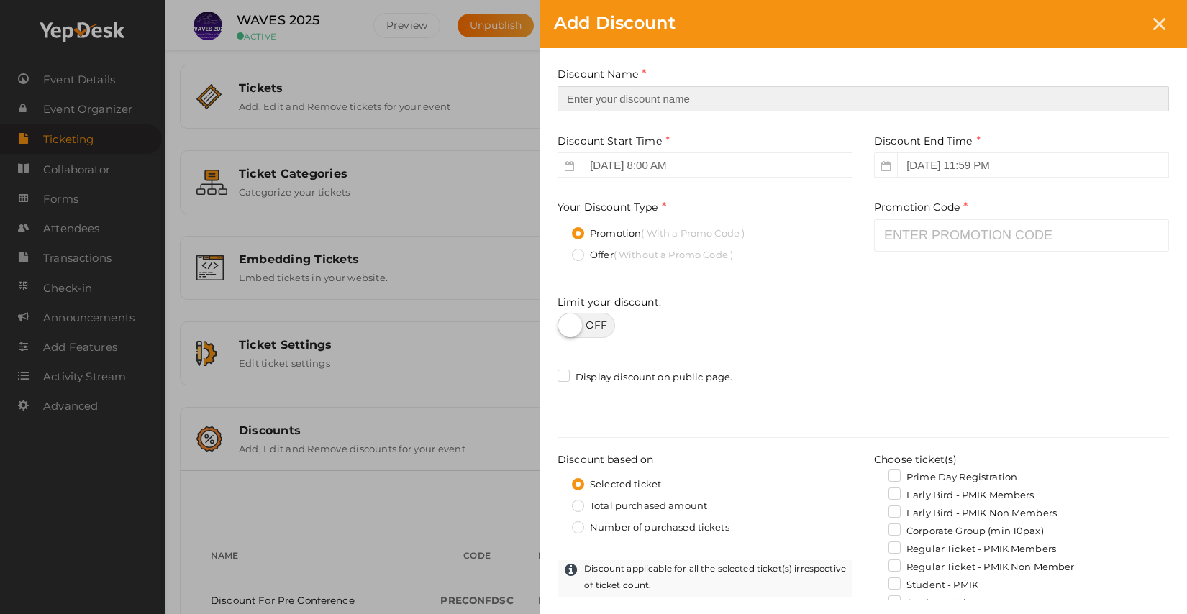
click at [657, 100] on input "text" at bounding box center [862, 98] width 611 height 25
paste input "BoD Offer Non-PMIK Member"
click at [642, 98] on input "BoD Offer Non-PMIK Member" at bounding box center [862, 98] width 611 height 25
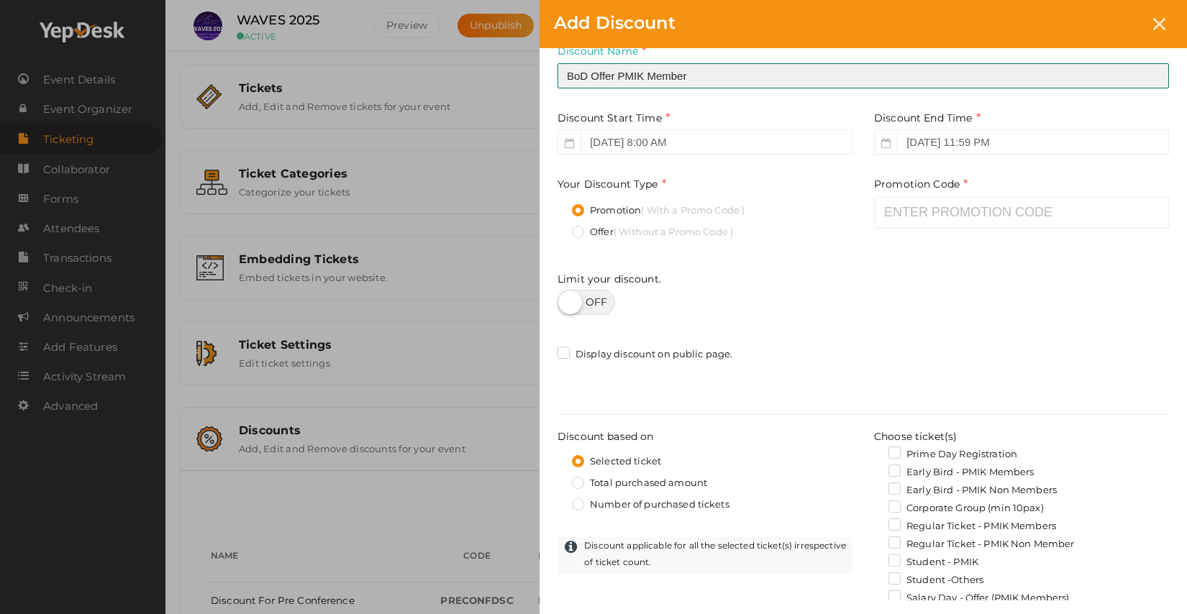
scroll to position [32, 0]
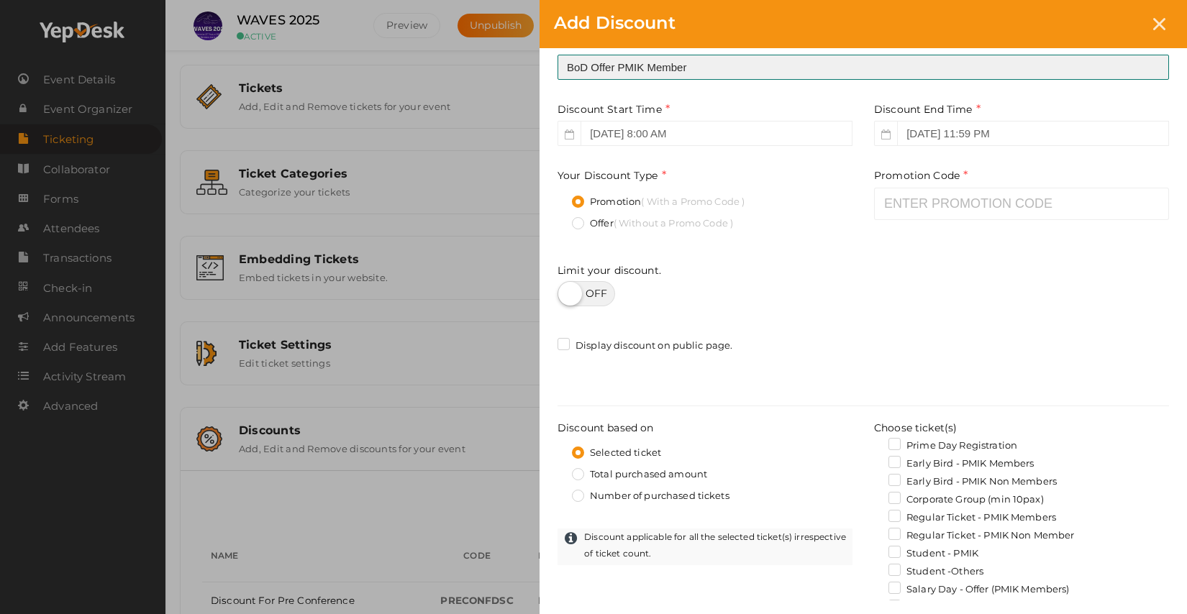
type input "BoD Offer PMIK Member"
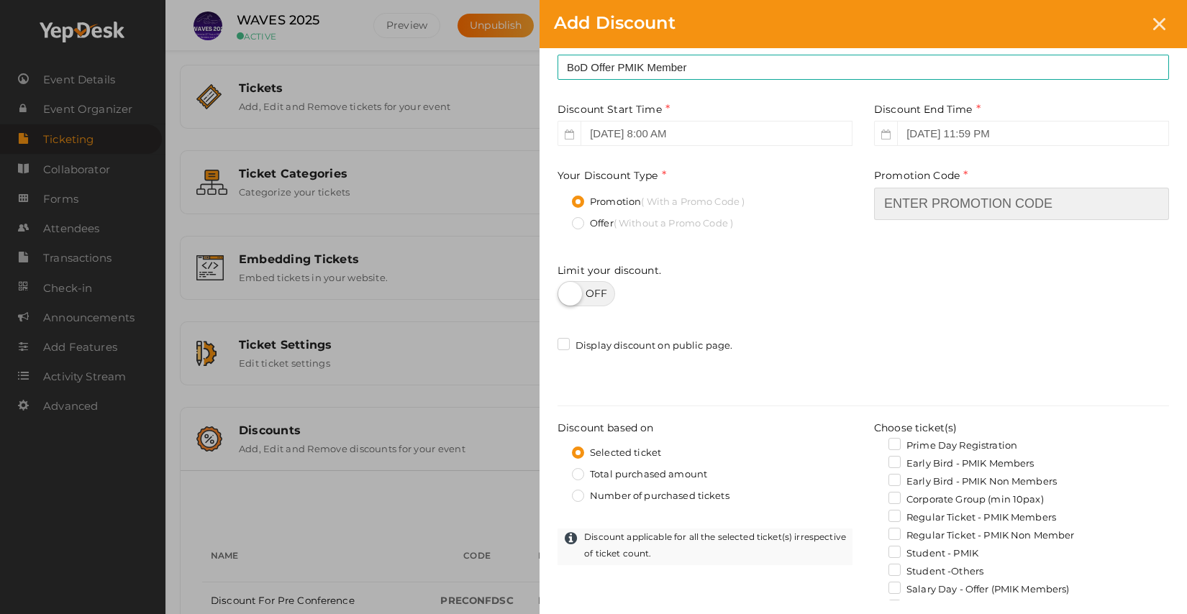
click at [914, 209] on input "text" at bounding box center [1021, 204] width 295 height 32
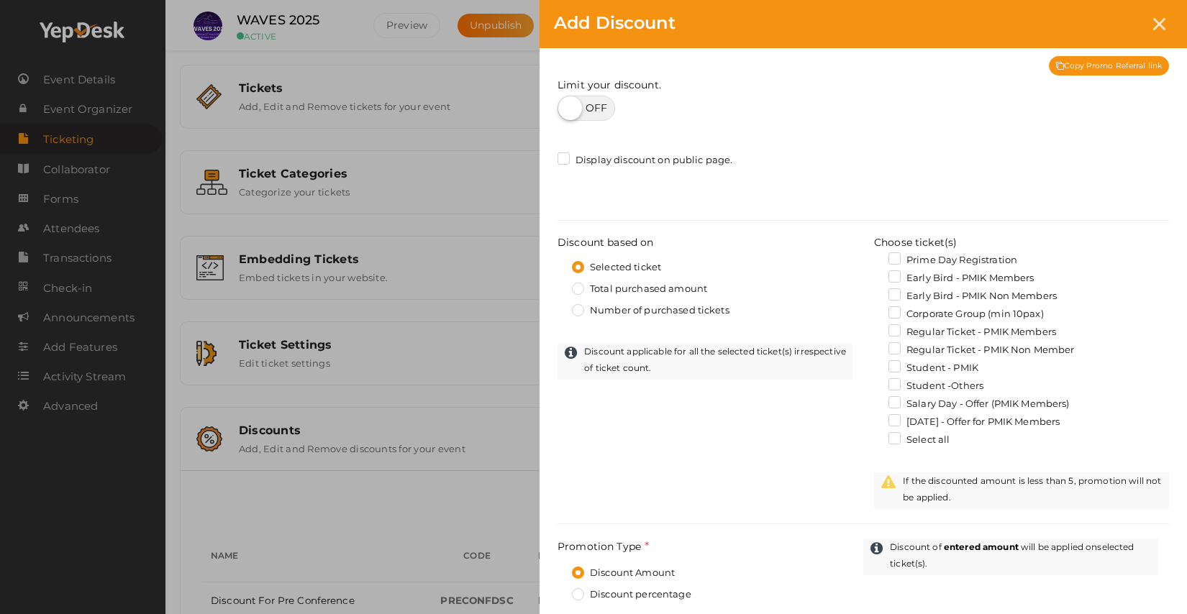
scroll to position [256, 0]
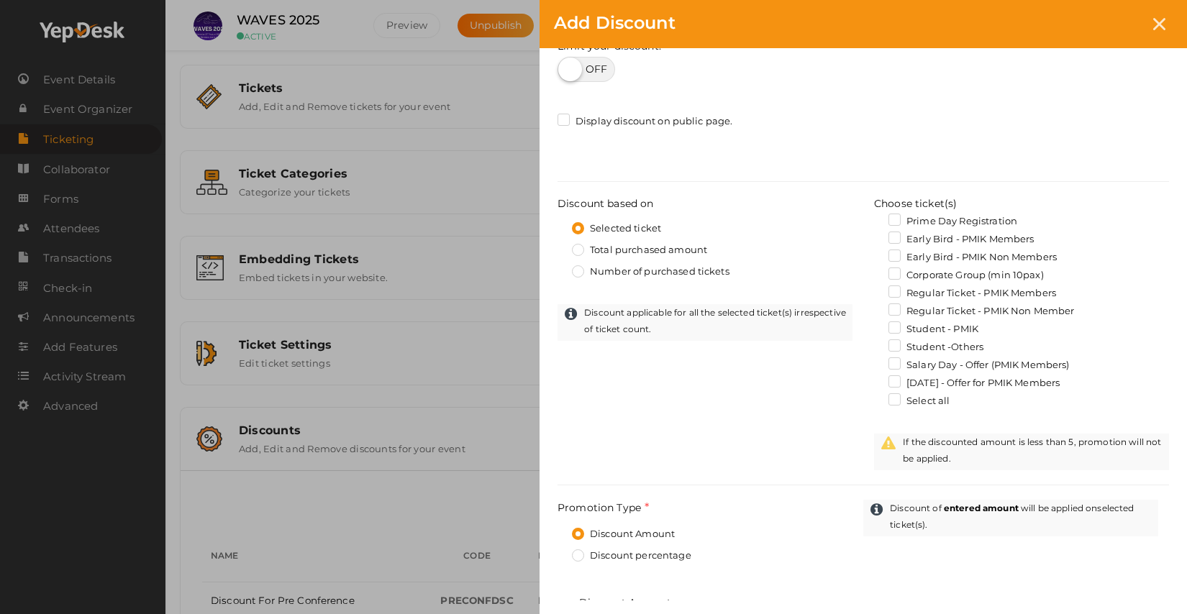
type input "3BODpmKM3"
click at [950, 294] on label "Regular Ticket - PMIK Members" at bounding box center [972, 293] width 168 height 14
click at [874, 289] on input "Regular Ticket - PMIK Members" at bounding box center [874, 289] width 0 height 0
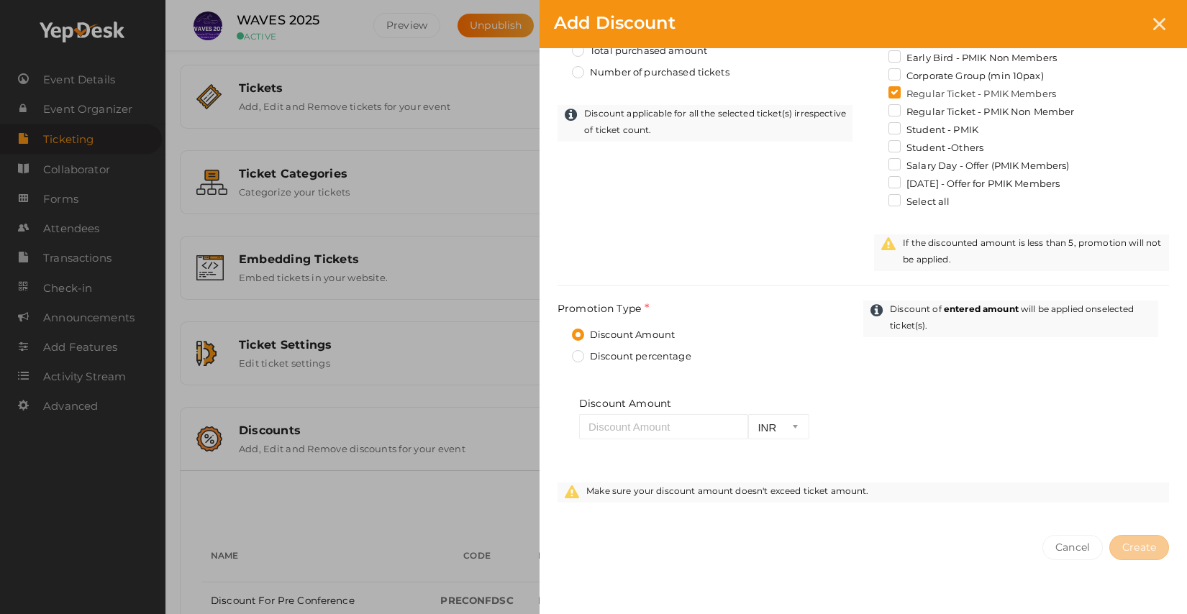
scroll to position [486, 0]
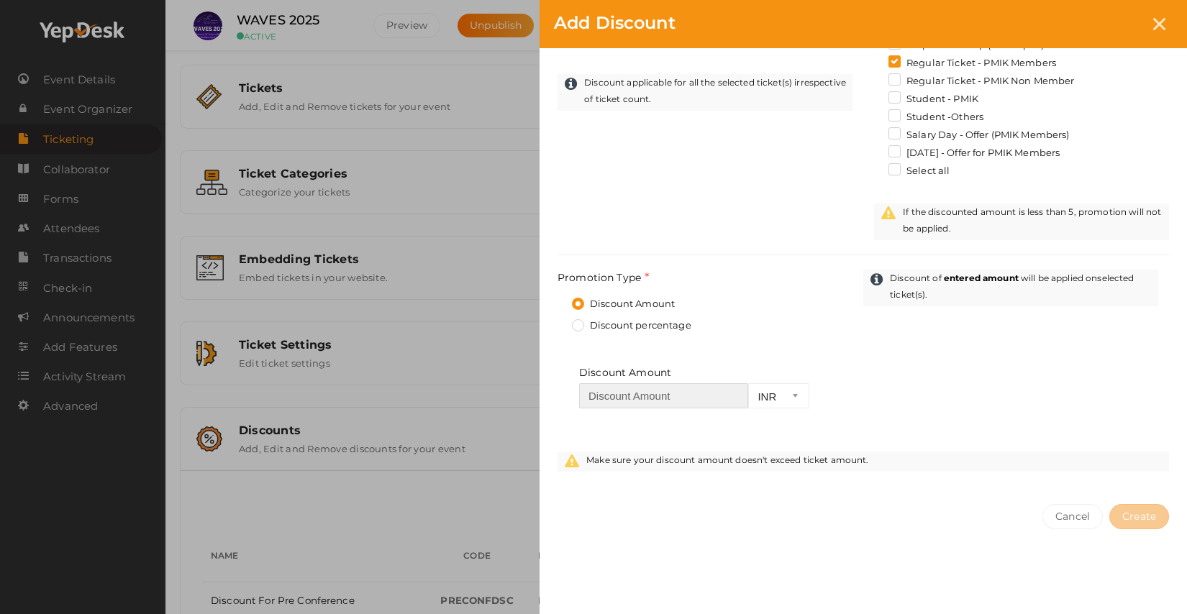
click at [657, 398] on input "number" at bounding box center [663, 395] width 169 height 25
type input "1"
type input "2000"
click at [1151, 519] on span "Create" at bounding box center [1139, 516] width 34 height 13
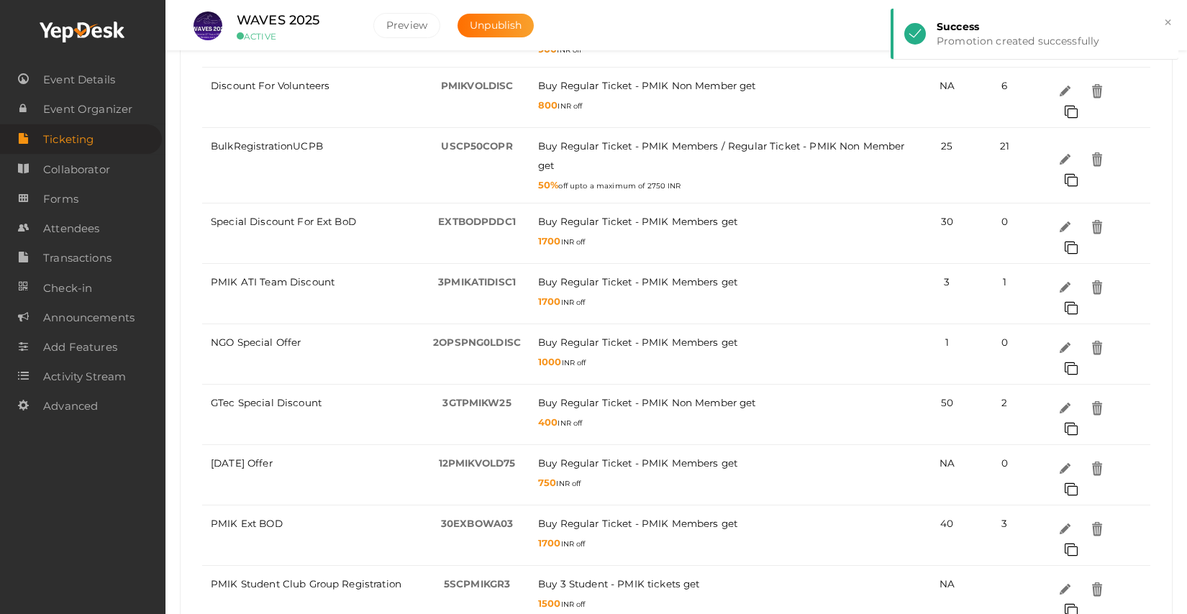
scroll to position [771, 0]
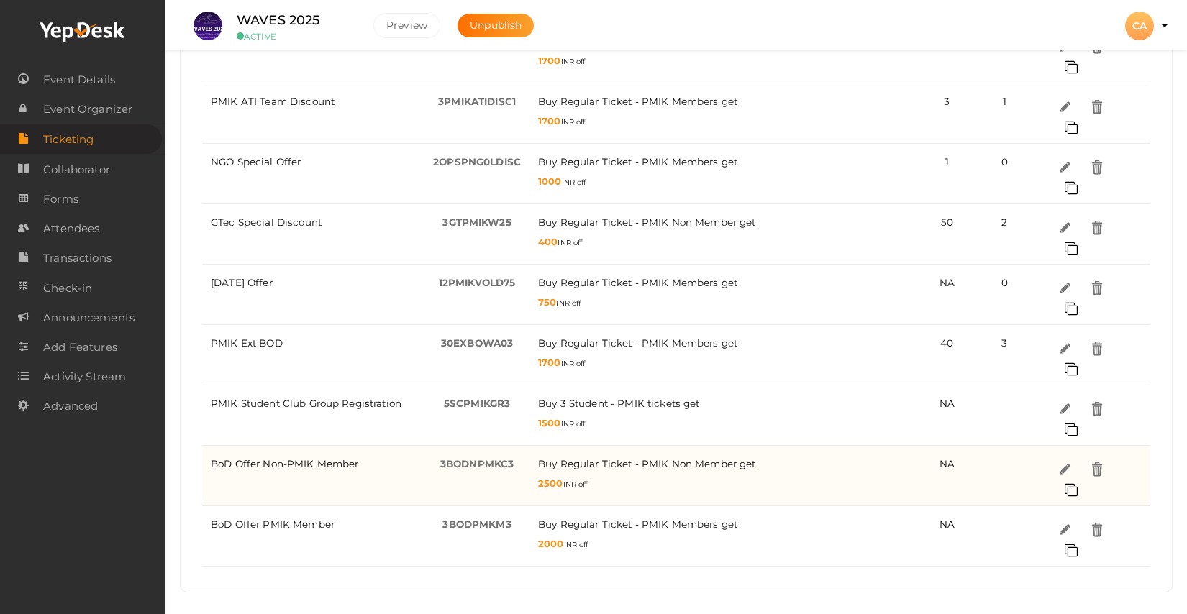
click at [484, 460] on span "3BoDNPMKC3" at bounding box center [476, 464] width 73 height 12
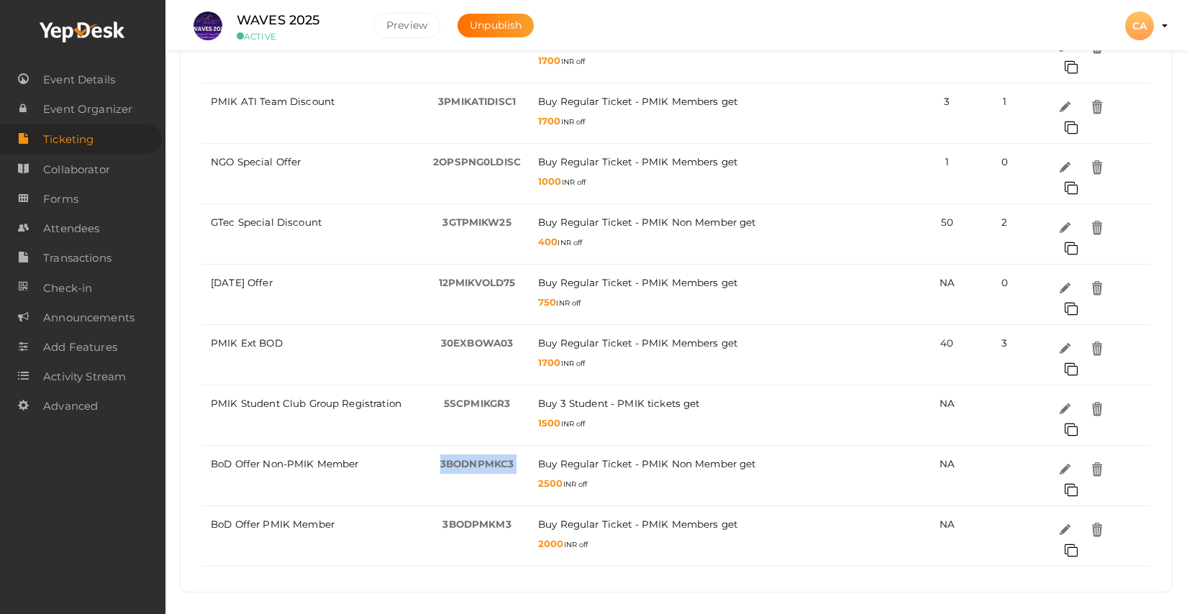
copy tr "3BoDNPMKC3 -"
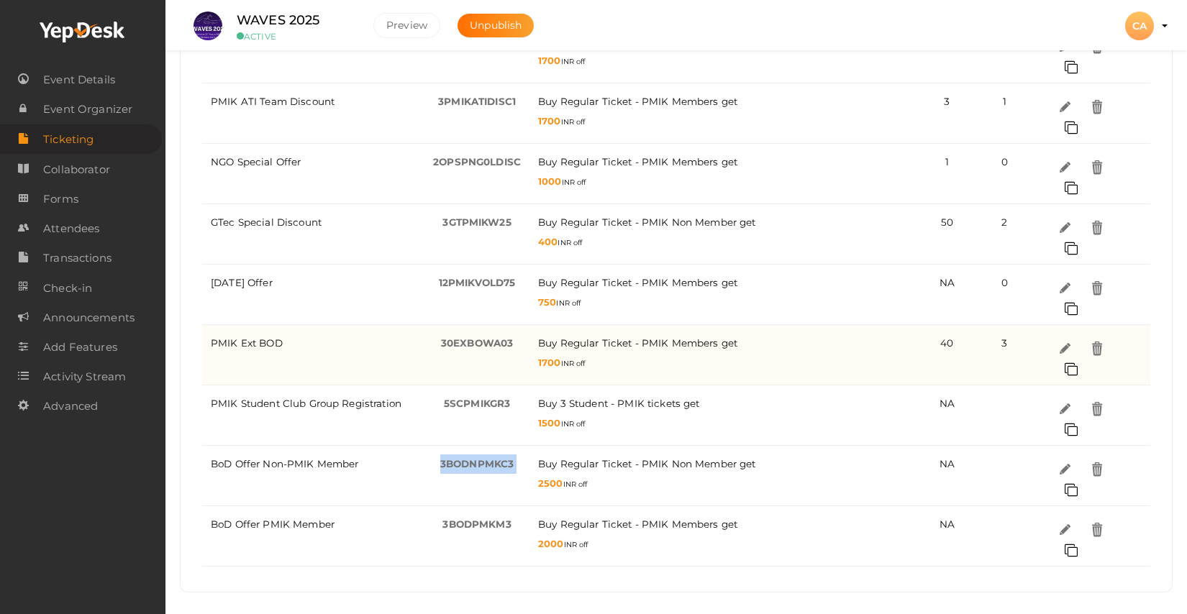
click at [490, 348] on span "30EXBOWA03" at bounding box center [477, 343] width 72 height 12
click at [490, 352] on div "30EXBOWA03 -" at bounding box center [477, 343] width 88 height 19
click at [489, 342] on span "30EXBOWA03" at bounding box center [477, 343] width 72 height 12
click at [489, 343] on span "30EXBOWA03" at bounding box center [477, 343] width 72 height 12
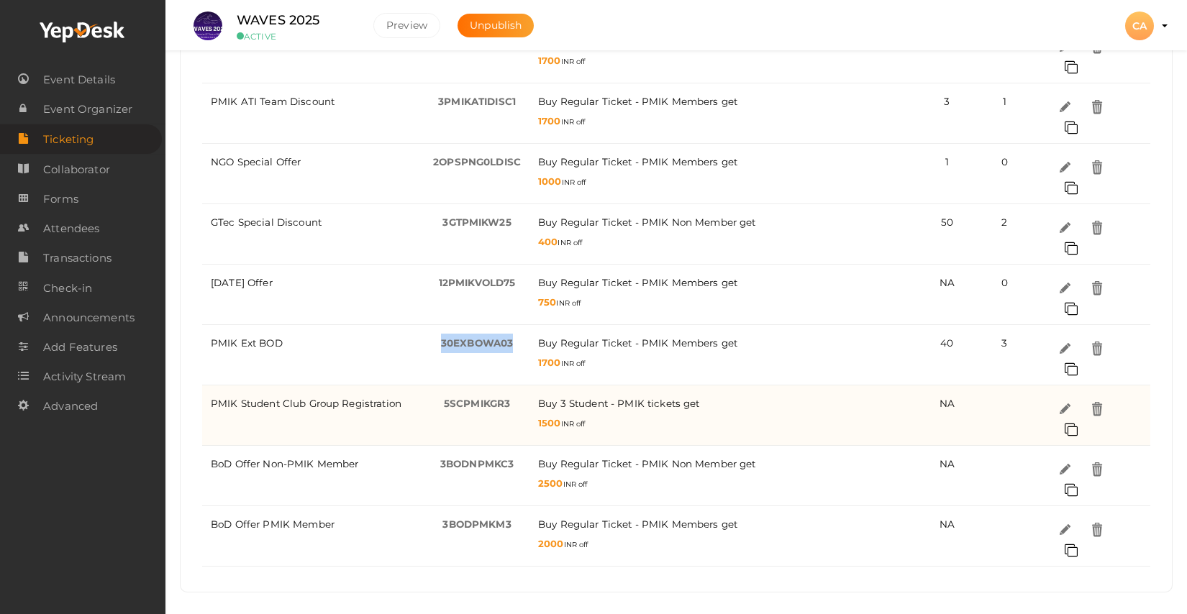
copy span "30EXBOWA03"
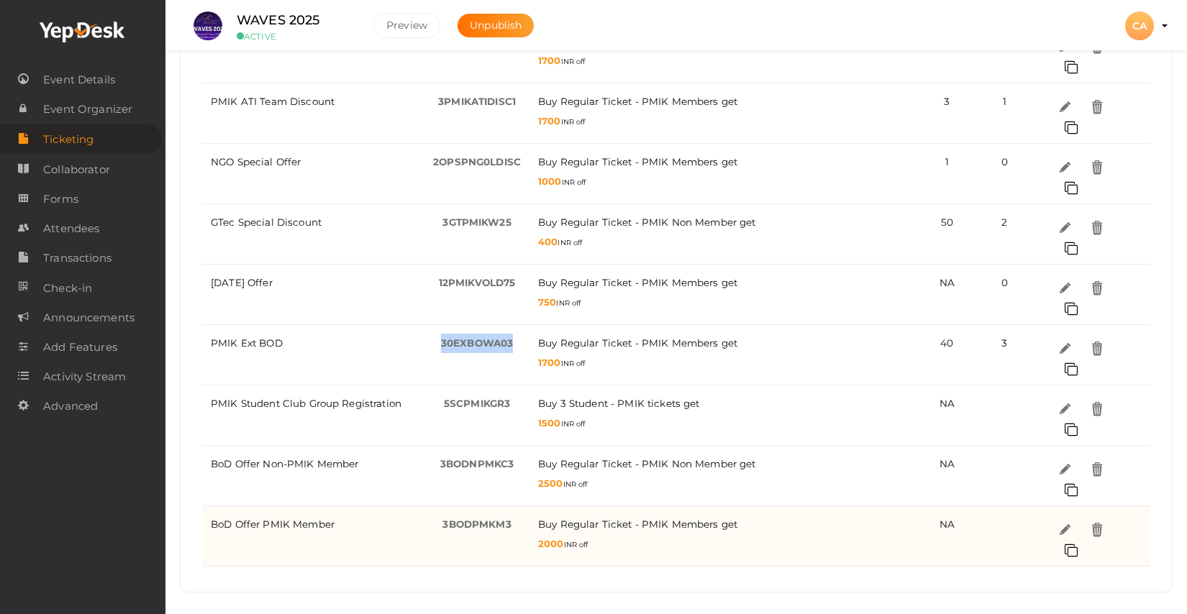
click at [483, 529] on span "3BODpmKM3" at bounding box center [476, 525] width 68 height 12
copy tr "3BODpmKM3 -"
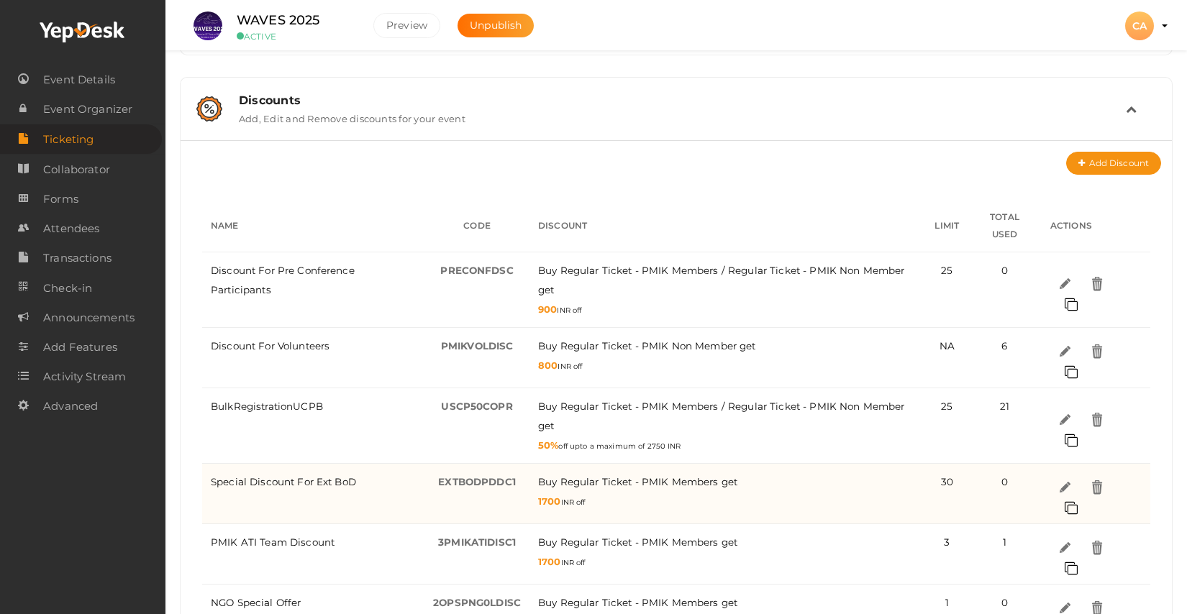
scroll to position [314, 0]
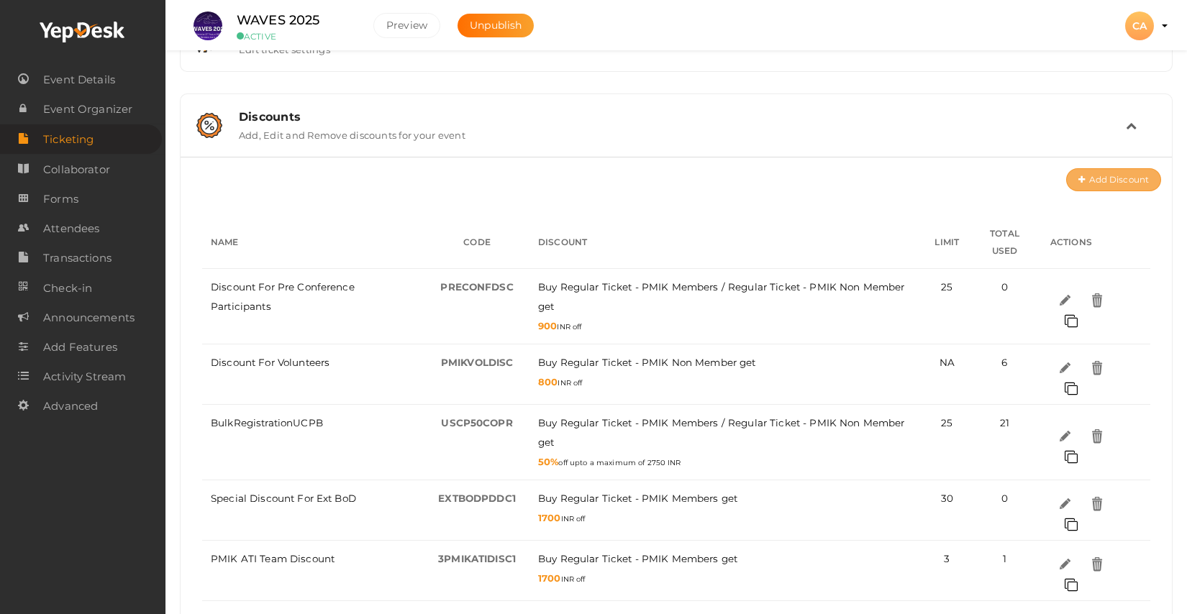
click at [1097, 183] on button "Add Discount" at bounding box center [1113, 179] width 95 height 23
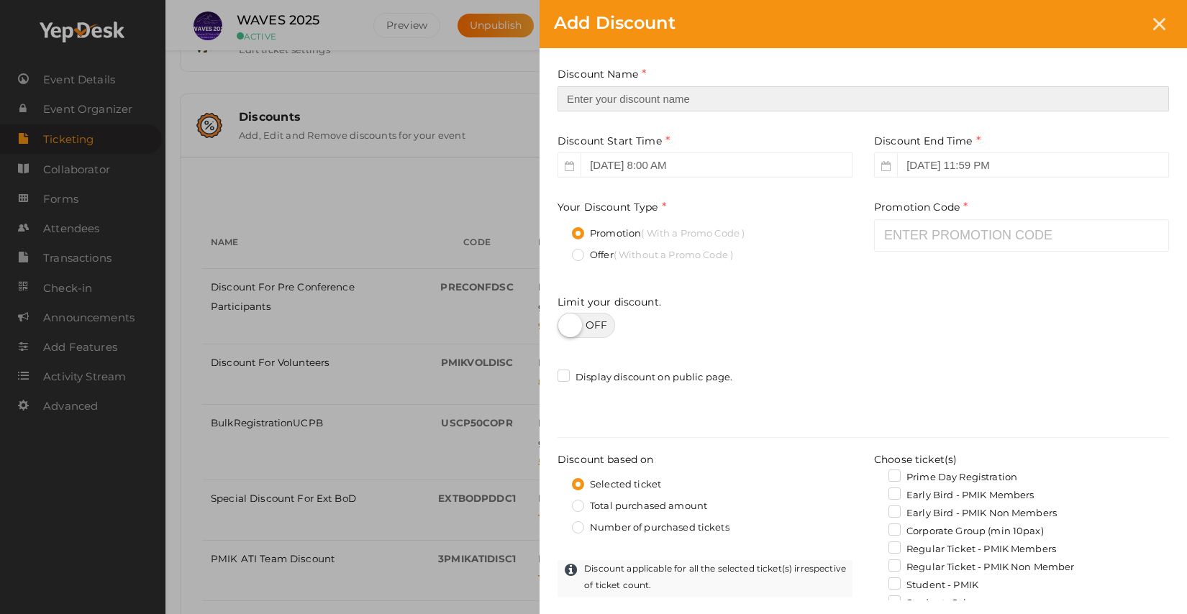
click at [649, 97] on input "text" at bounding box center [862, 98] width 611 height 25
click at [649, 97] on input "PMIK Member Group Registration" at bounding box center [862, 98] width 611 height 25
type input "PMIK Member Group Registration"
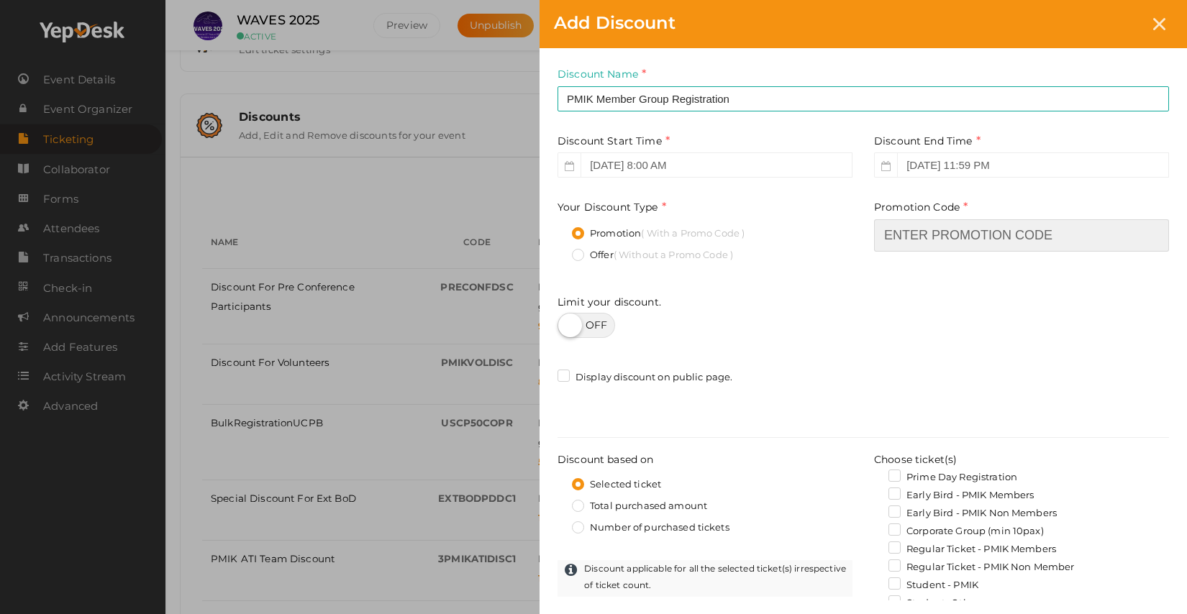
click at [927, 236] on input "text" at bounding box center [1021, 235] width 295 height 32
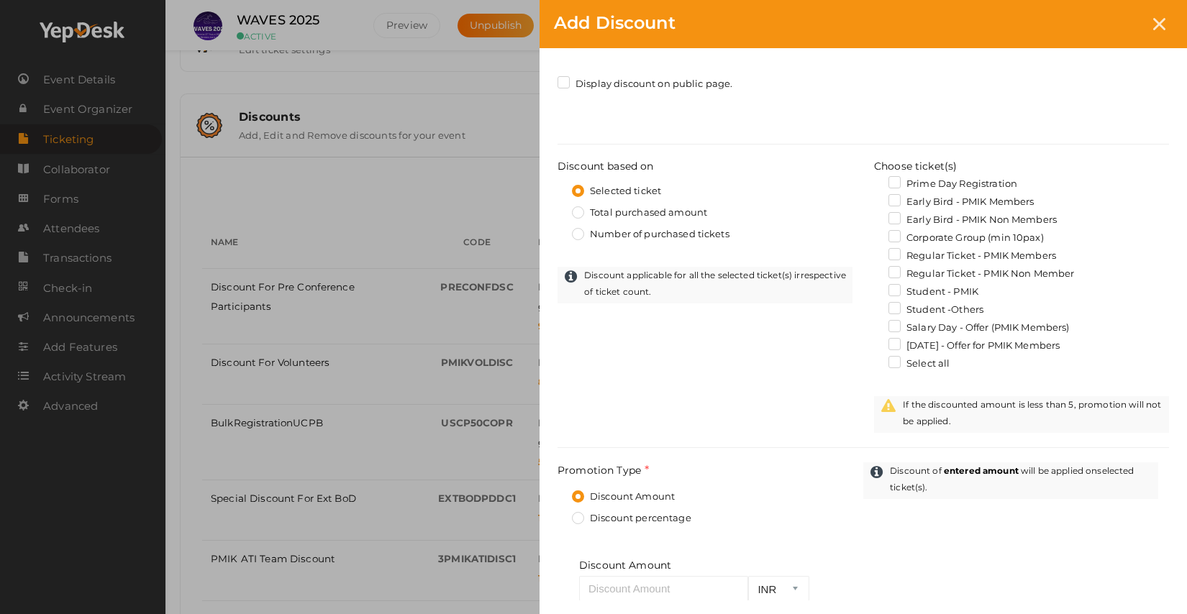
scroll to position [298, 0]
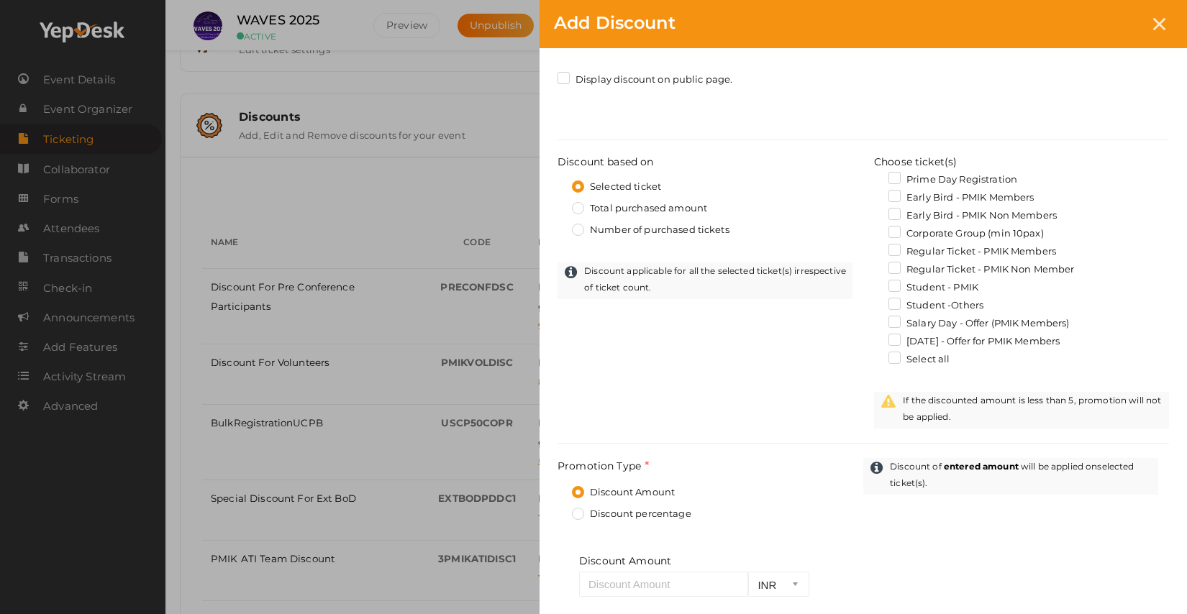
type input "5PMKMGR5"
click at [893, 254] on label "Regular Ticket - PMIK Members" at bounding box center [972, 252] width 168 height 14
click at [874, 247] on input "Regular Ticket - PMIK Members" at bounding box center [874, 247] width 0 height 0
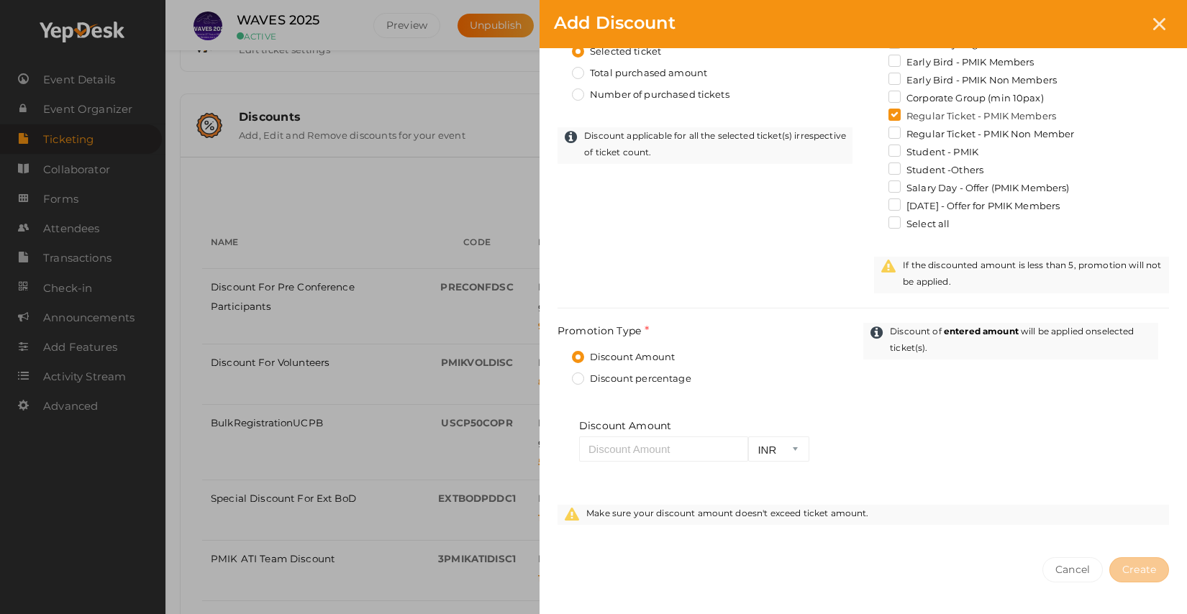
scroll to position [447, 0]
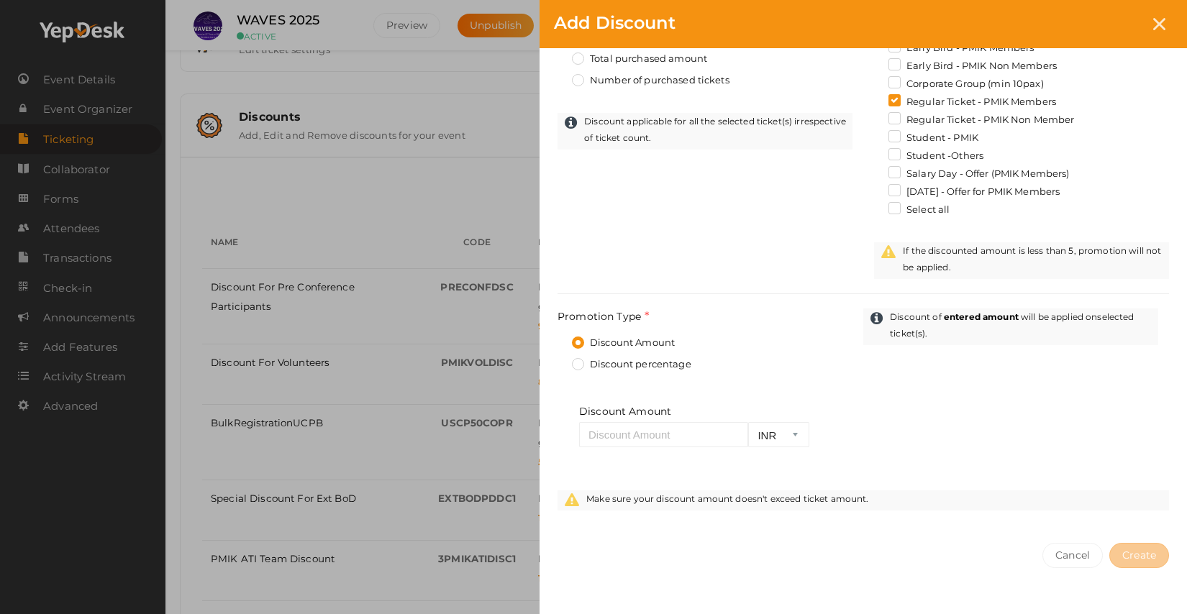
click at [642, 447] on div "INR" at bounding box center [699, 434] width 241 height 25
click at [644, 436] on input "number" at bounding box center [663, 434] width 169 height 25
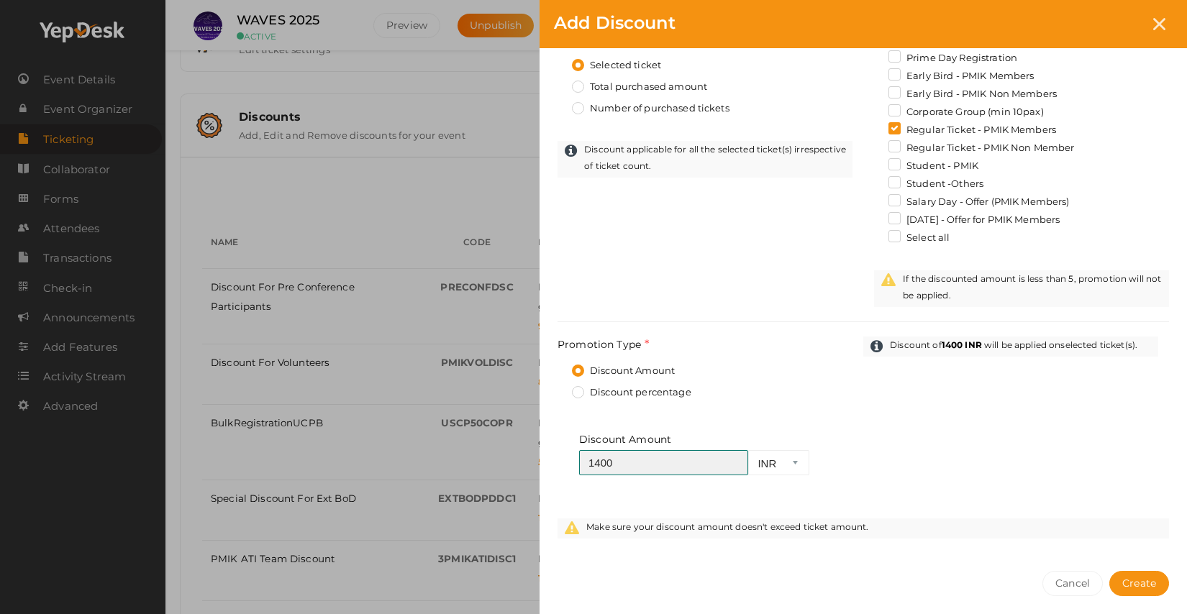
scroll to position [420, 0]
type input "1400"
click at [816, 357] on div "Promotion Type Discount Amount Discount percentage" at bounding box center [710, 373] width 306 height 74
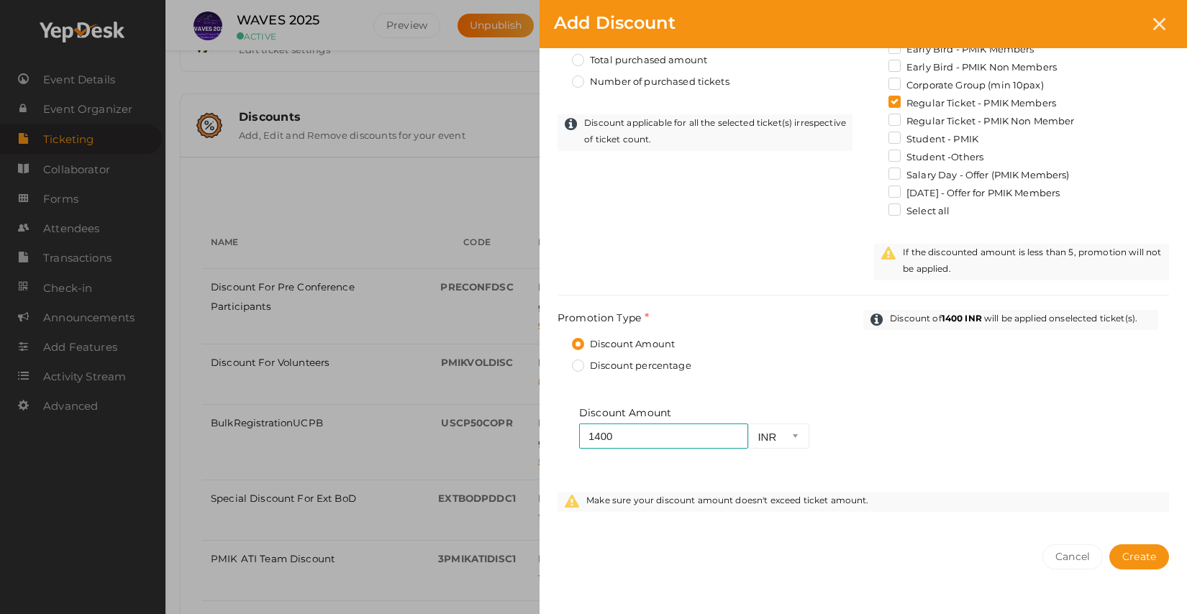
scroll to position [444, 0]
click at [1141, 562] on span "Create" at bounding box center [1139, 558] width 34 height 13
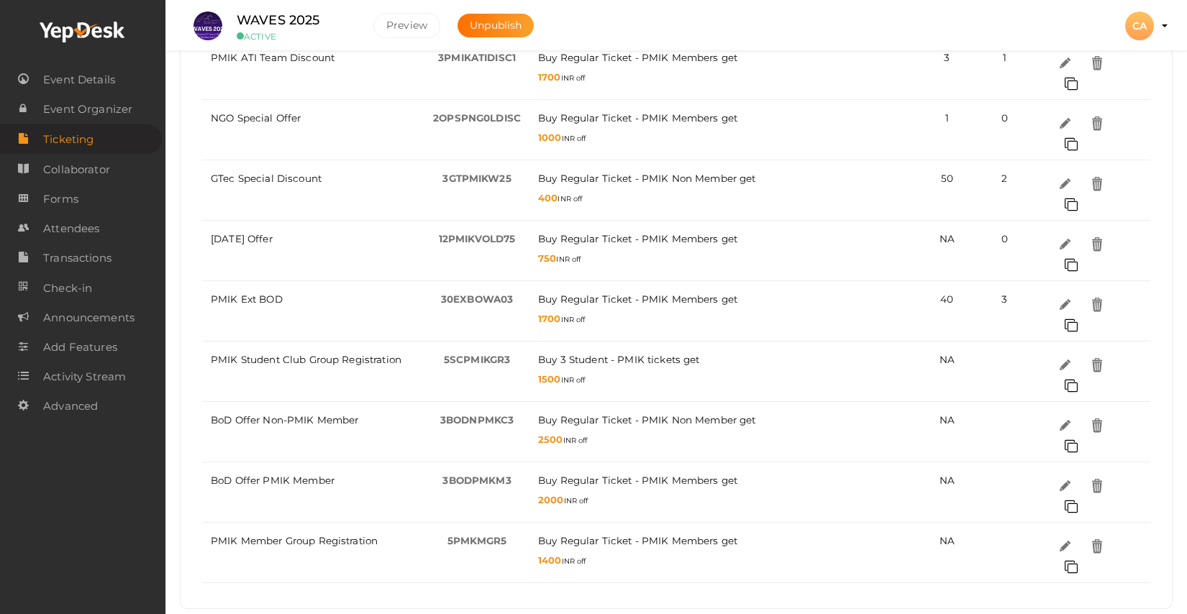
scroll to position [831, 0]
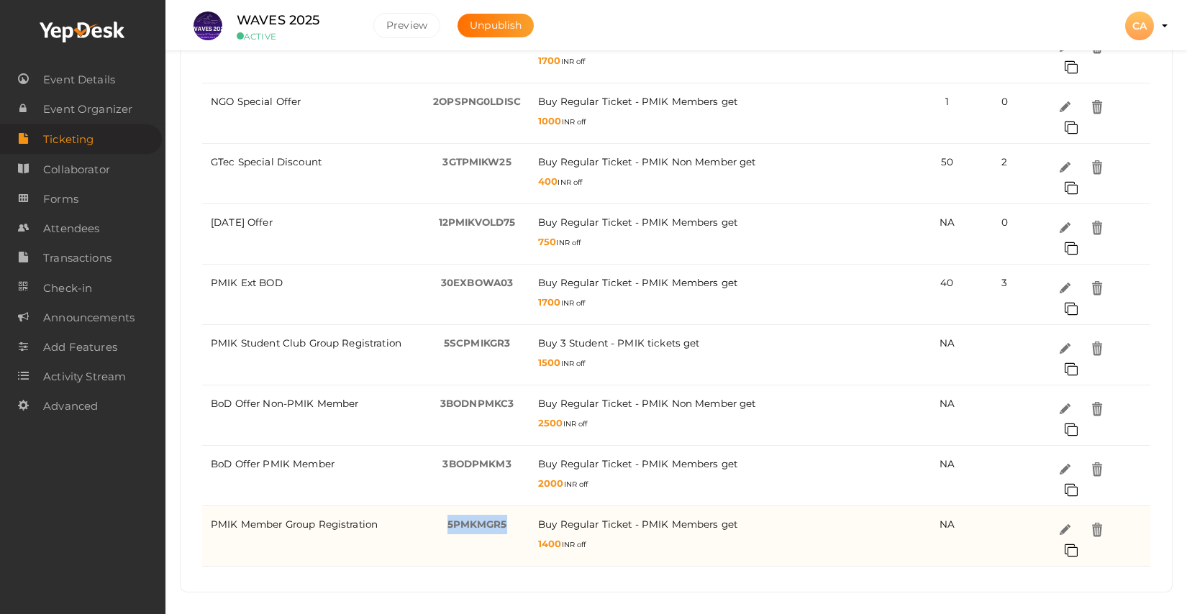
drag, startPoint x: 446, startPoint y: 524, endPoint x: 521, endPoint y: 529, distance: 74.9
click at [521, 529] on td "5PMKMGR5 -" at bounding box center [476, 536] width 105 height 60
copy span "5PMKMGR5"
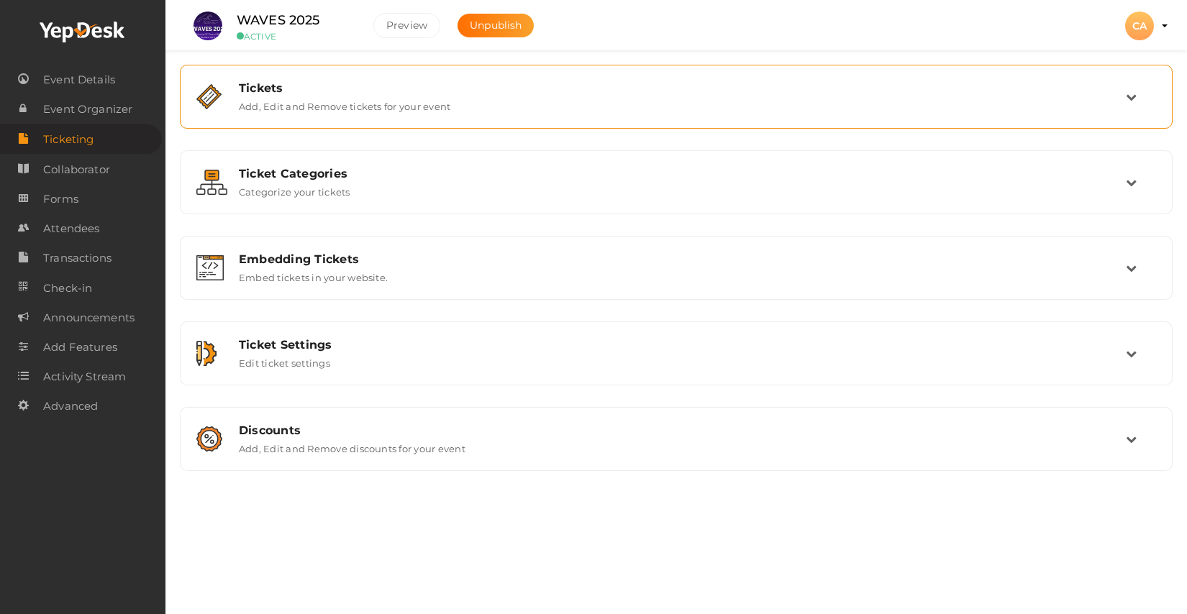
click at [278, 114] on div "Tickets Add, Edit and Remove tickets for your event" at bounding box center [676, 97] width 977 height 48
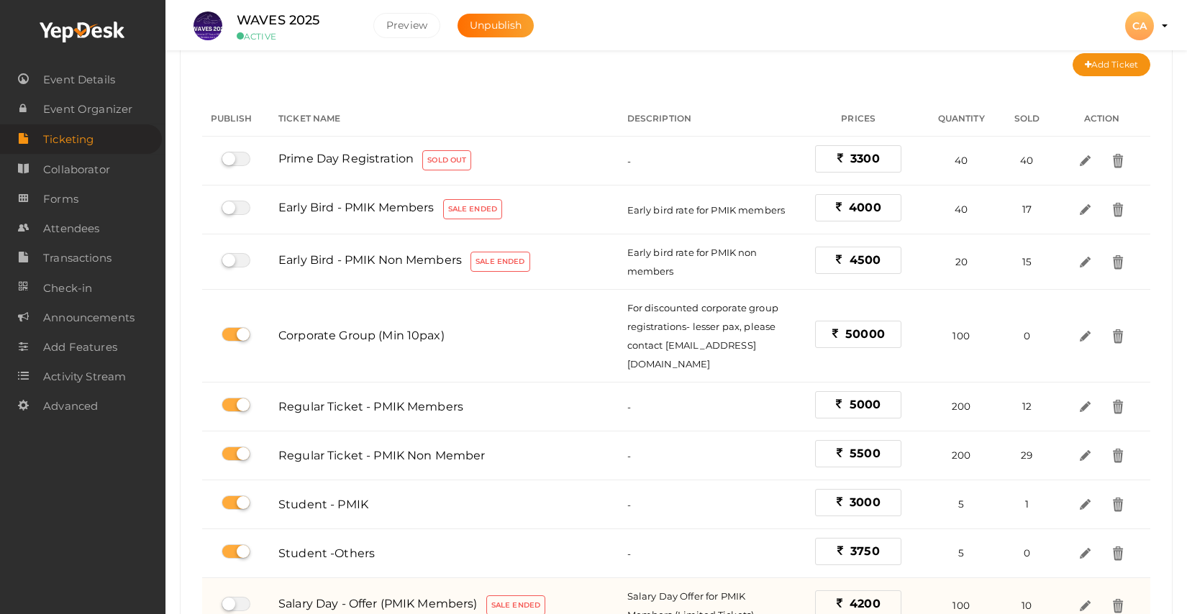
scroll to position [56, 0]
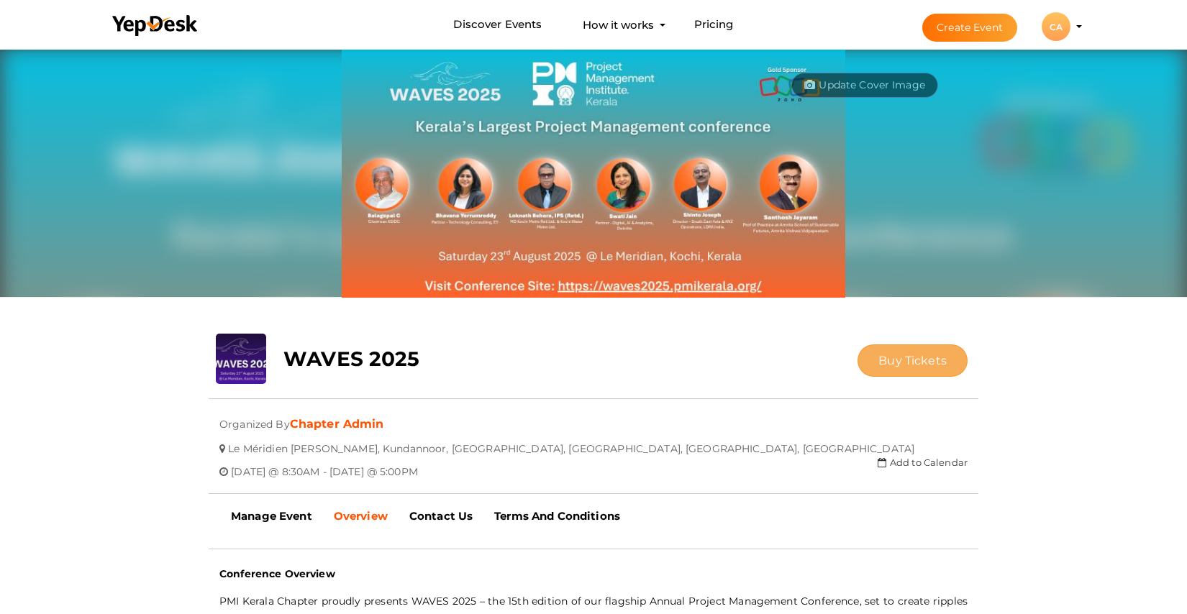
click at [915, 364] on span "Buy Tickets" at bounding box center [912, 361] width 68 height 14
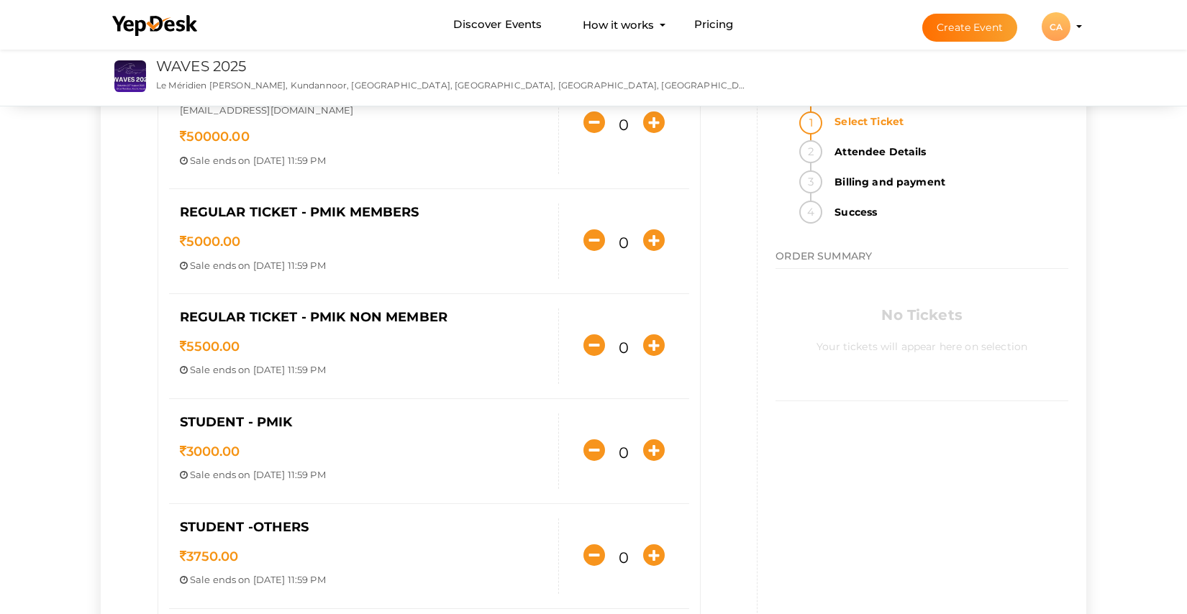
scroll to position [224, 0]
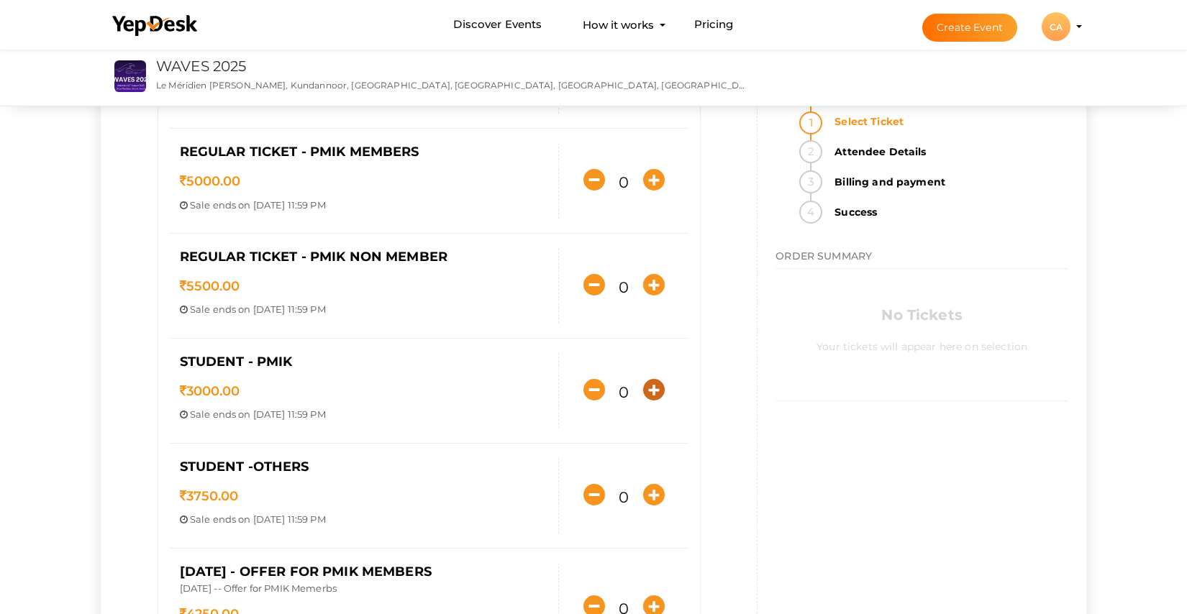
click at [647, 387] on icon "button" at bounding box center [654, 390] width 22 height 22
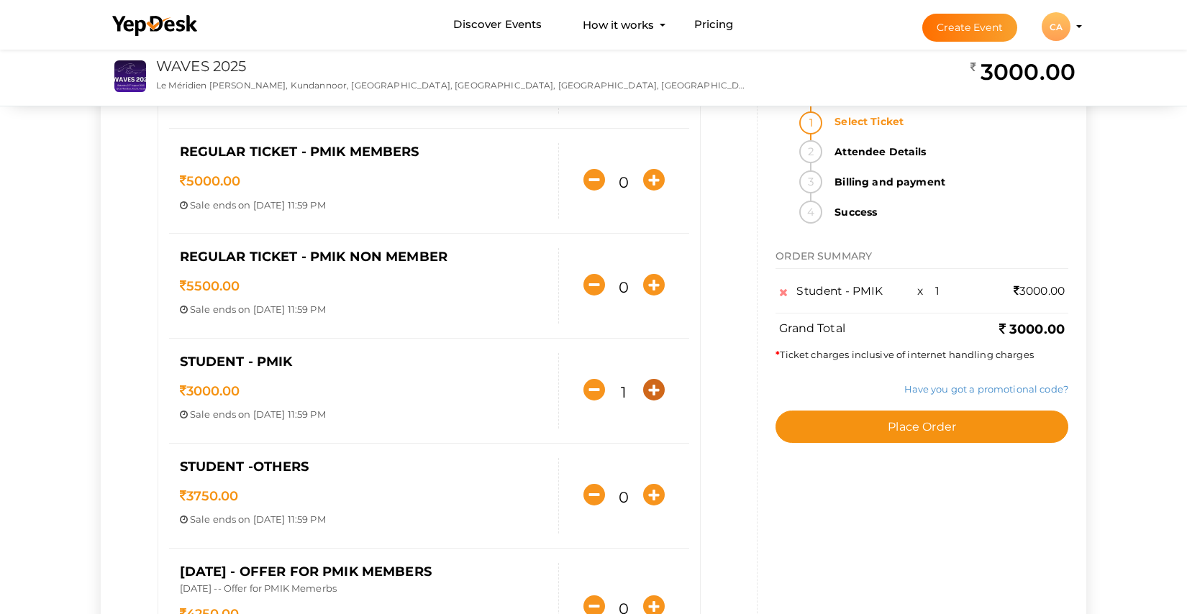
click at [647, 387] on icon "button" at bounding box center [654, 390] width 22 height 22
type input "3"
click at [929, 394] on link "Have you got a promotional code?" at bounding box center [986, 389] width 164 height 12
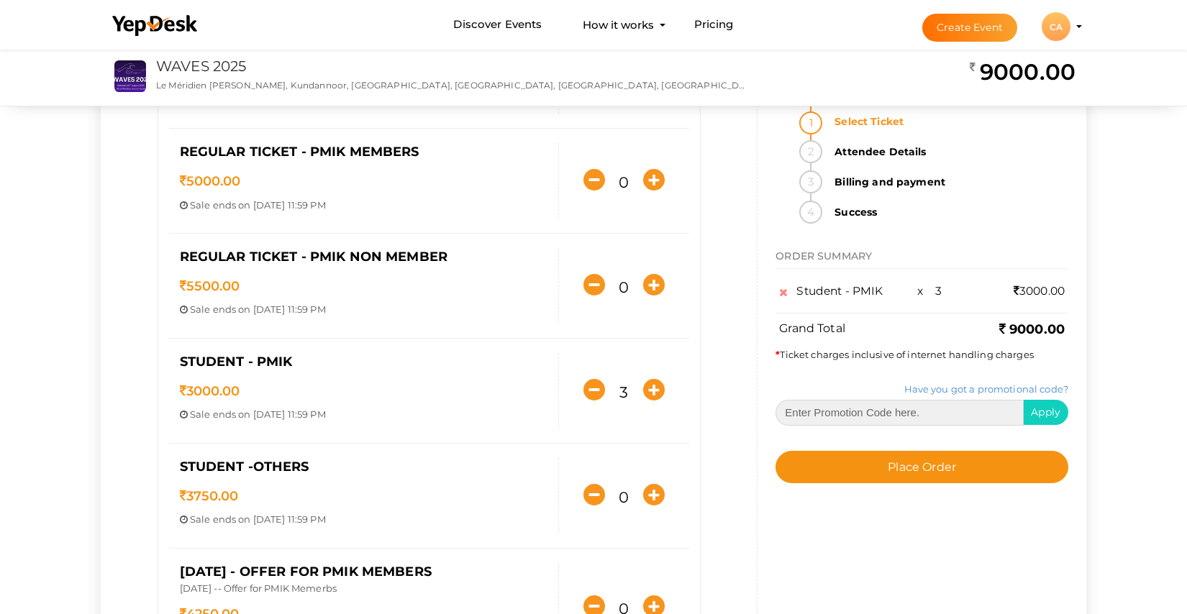
click at [881, 415] on input "text" at bounding box center [899, 413] width 248 height 26
paste input "5SCPMIKGR3"
type input "5SCPMIKGR3"
click at [1046, 409] on span "Apply" at bounding box center [1045, 412] width 29 height 13
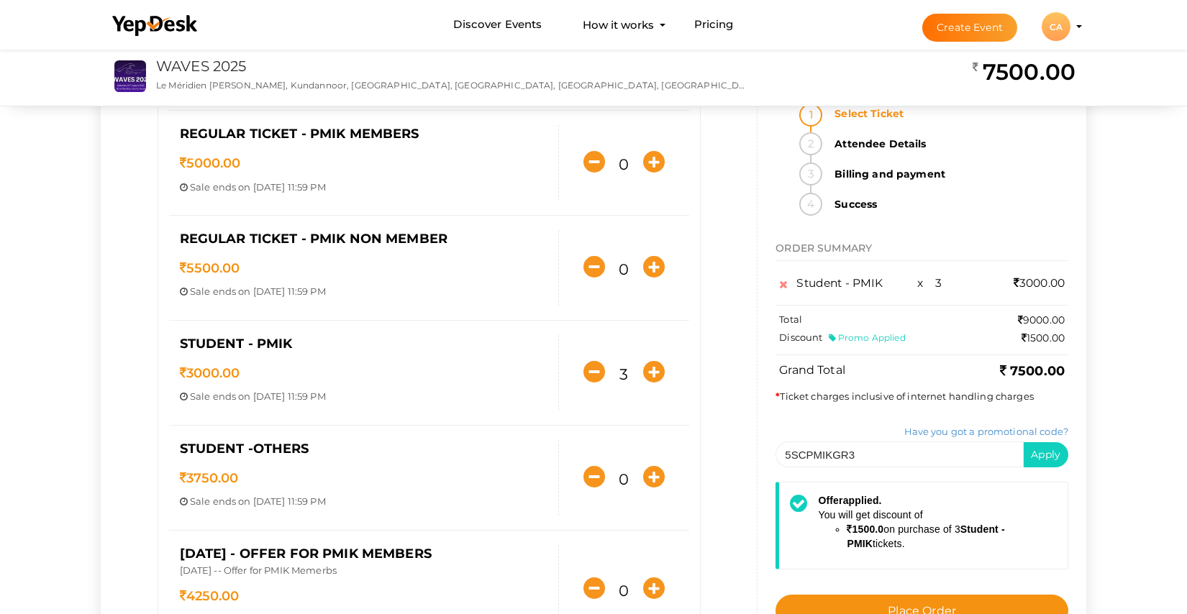
scroll to position [241, 0]
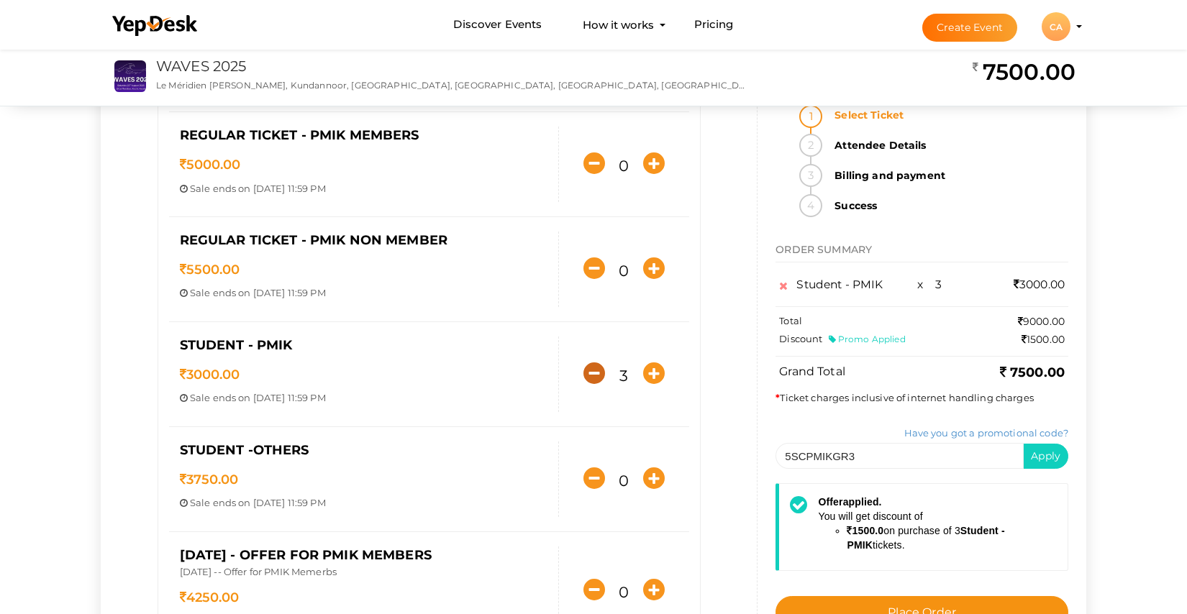
click at [593, 375] on icon "button" at bounding box center [594, 373] width 22 height 22
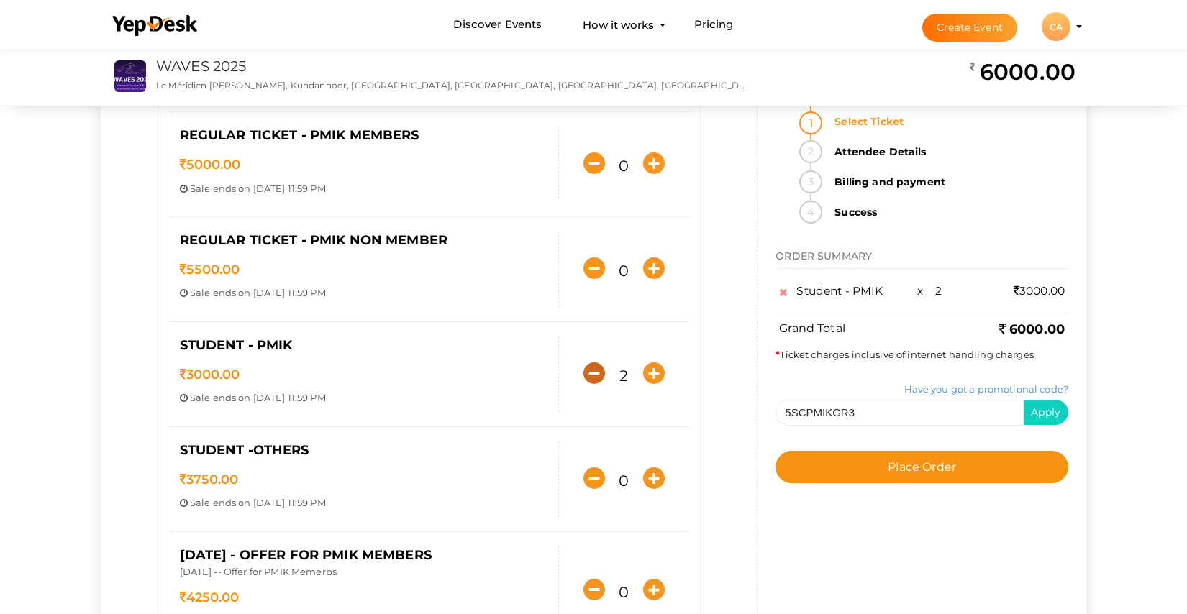
click at [593, 375] on icon "button" at bounding box center [594, 373] width 22 height 22
type input "0"
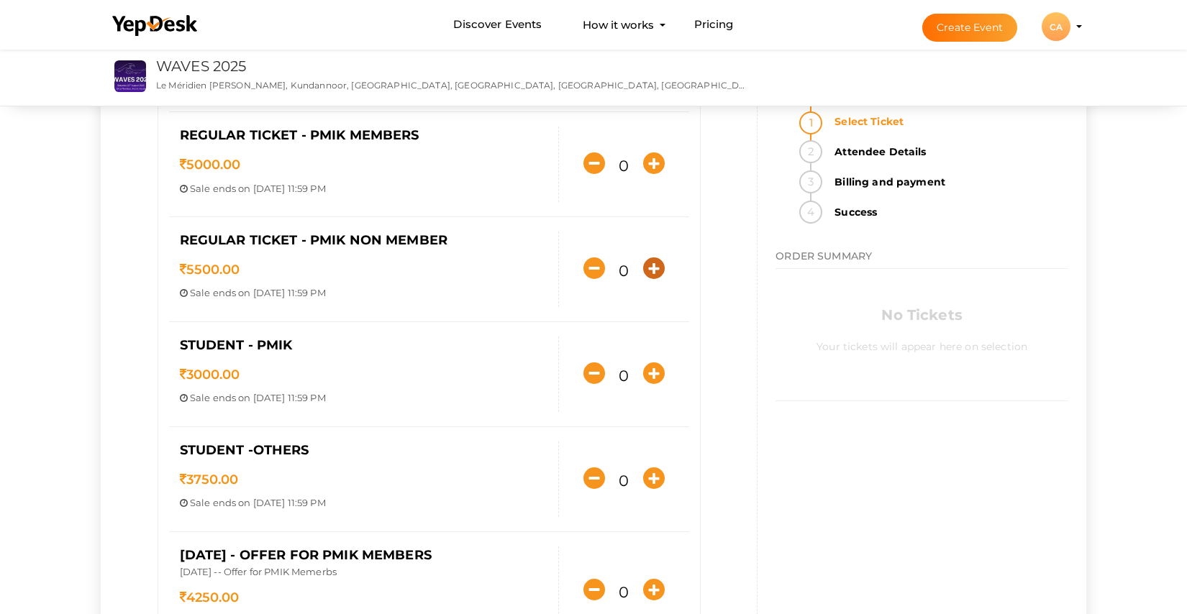
click at [651, 270] on icon "button" at bounding box center [654, 268] width 22 height 22
type input "1"
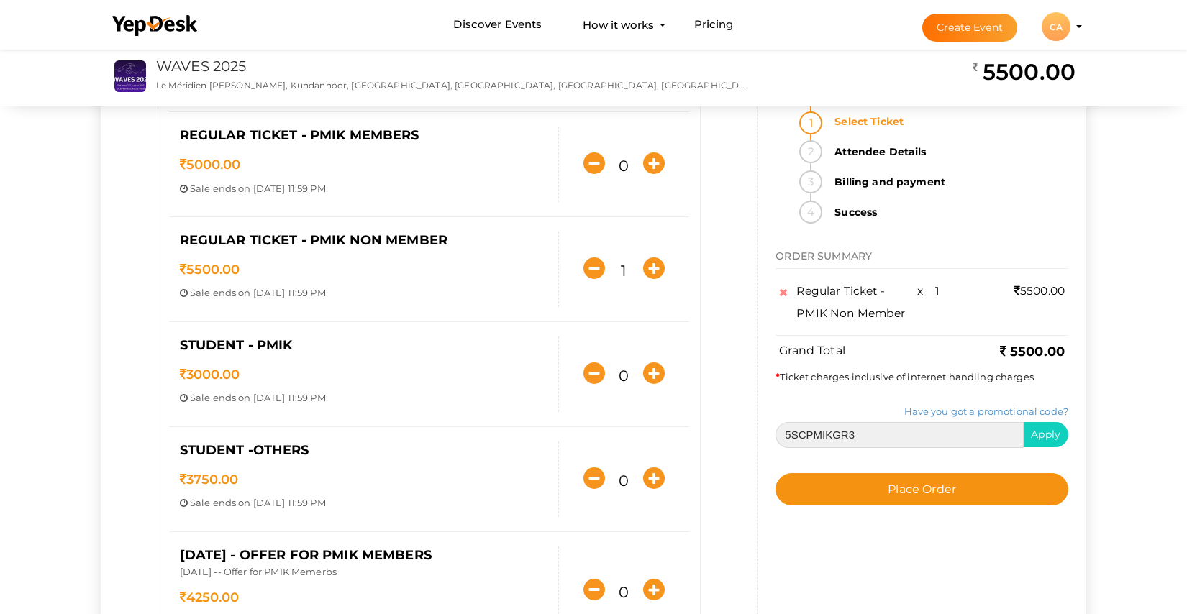
click at [859, 439] on input "5SCPMIKGR3" at bounding box center [899, 435] width 248 height 26
type input "5"
paste input "3BoDNPMKC3"
type input "3BoDNPMKC3"
click at [1052, 437] on span "Apply" at bounding box center [1045, 434] width 29 height 13
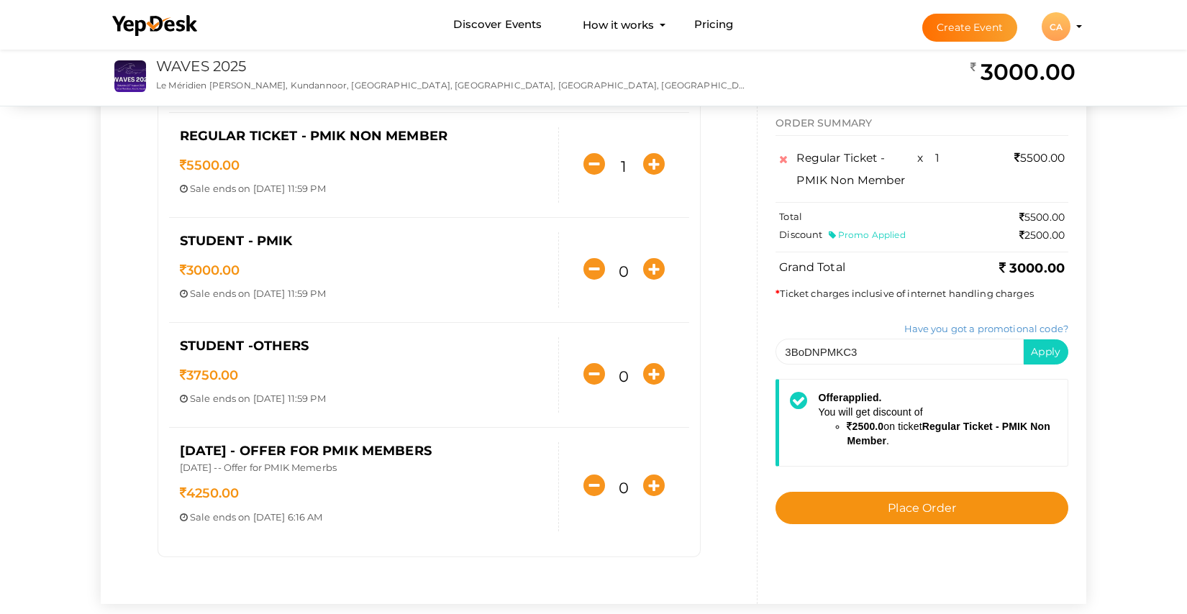
scroll to position [347, 0]
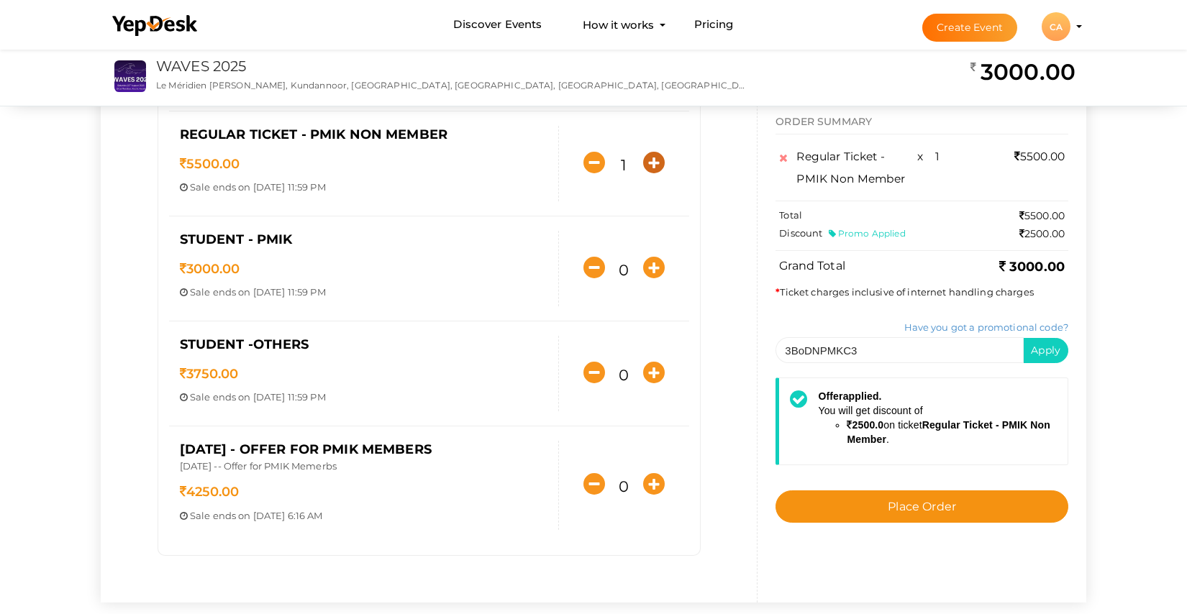
click at [652, 163] on icon "button" at bounding box center [654, 163] width 22 height 22
type input "2"
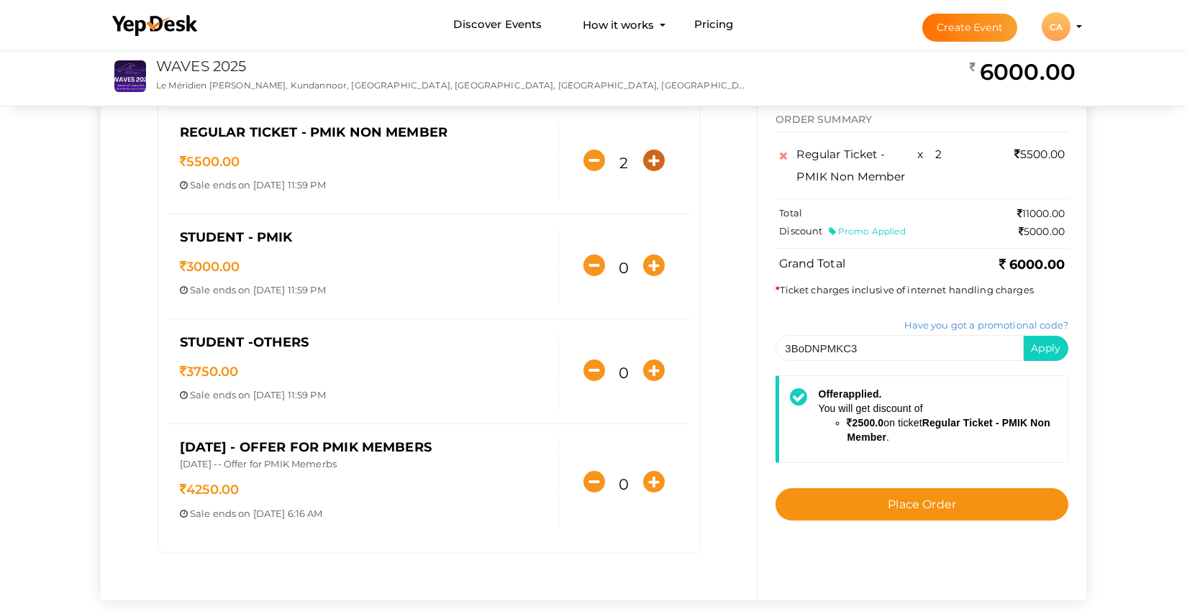
scroll to position [350, 0]
